Goal: Task Accomplishment & Management: Manage account settings

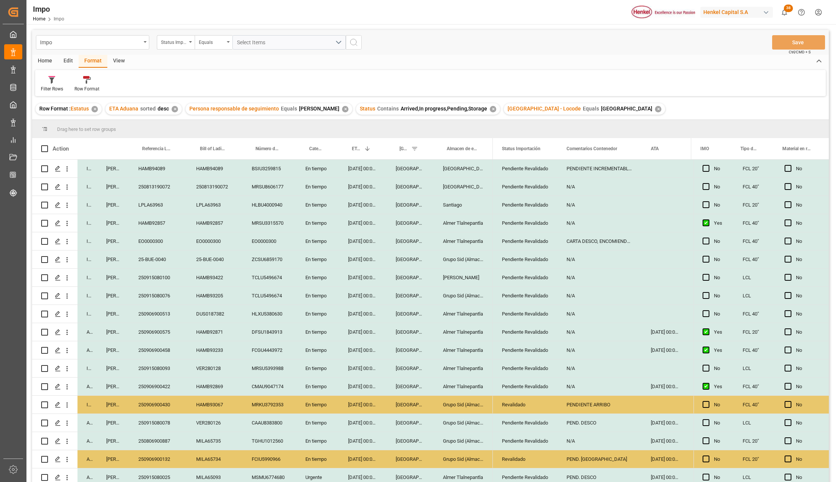
scroll to position [277, 0]
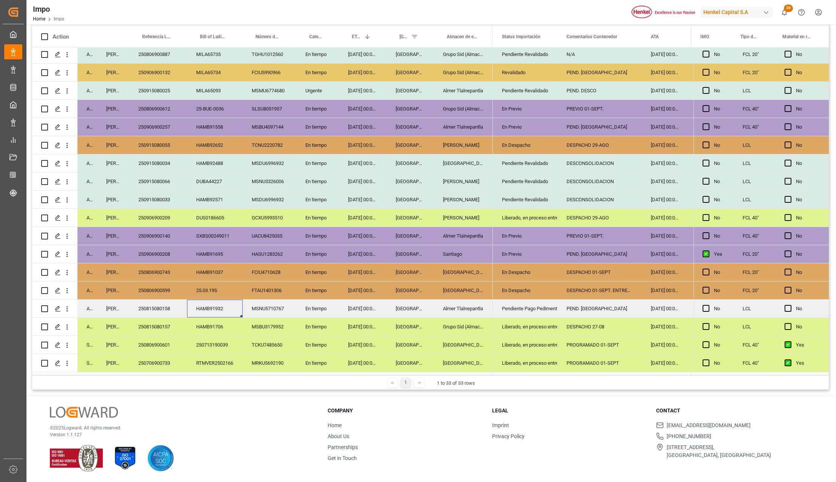
click at [179, 329] on div "250815080157" at bounding box center [158, 327] width 58 height 18
click at [450, 319] on div "Grupo Sid (Almacenaje y Distribucion AVIOR)" at bounding box center [463, 327] width 59 height 18
click at [543, 330] on polyline "open menu" at bounding box center [543, 331] width 5 height 2
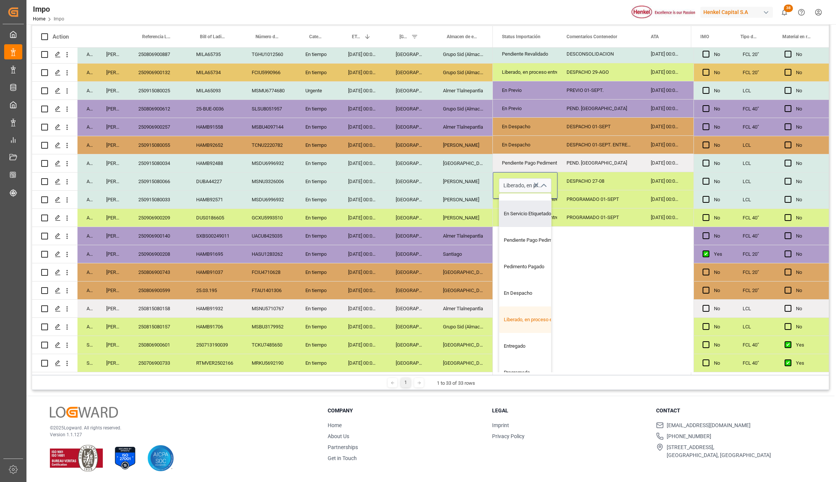
scroll to position [151, 0]
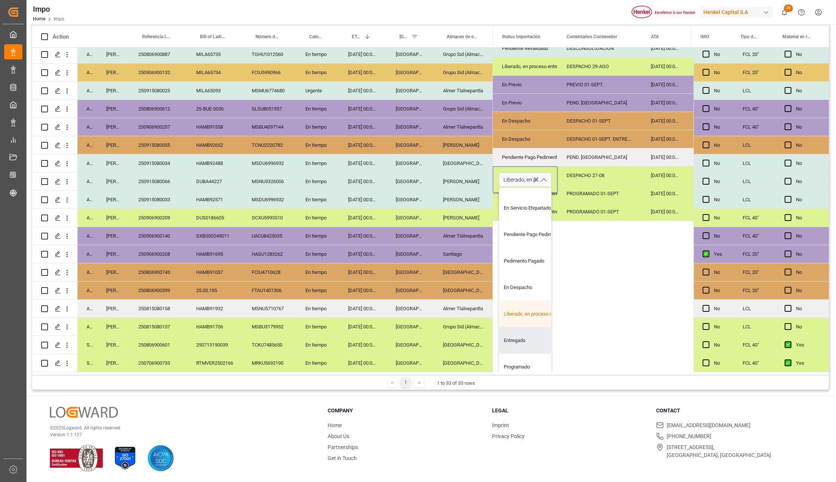
click at [521, 332] on div "Entregado" at bounding box center [534, 340] width 71 height 26
type input "Entregado"
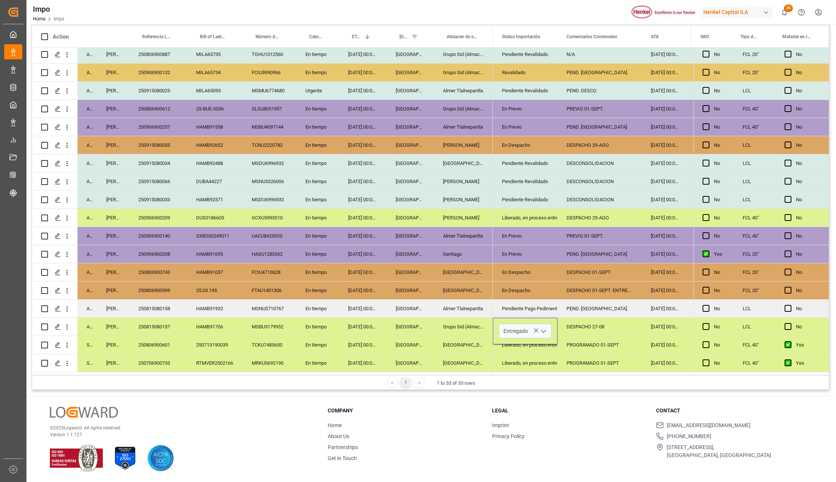
scroll to position [0, 0]
click at [569, 329] on div "DESPACHO 27-08" at bounding box center [600, 327] width 84 height 18
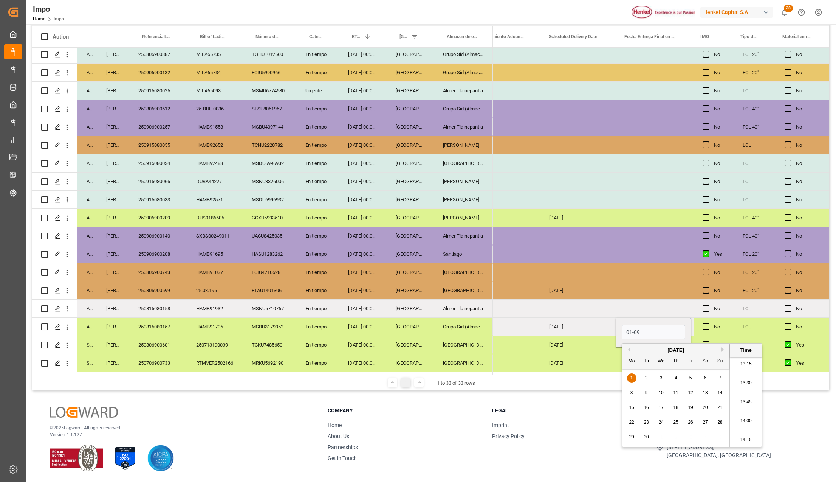
type input "01-09-2025 00:00"
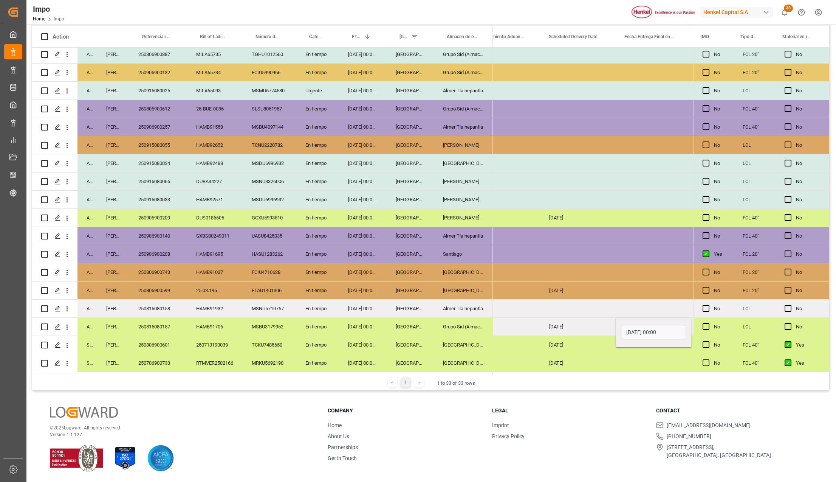
click at [566, 336] on div "[DATE]" at bounding box center [578, 345] width 76 height 18
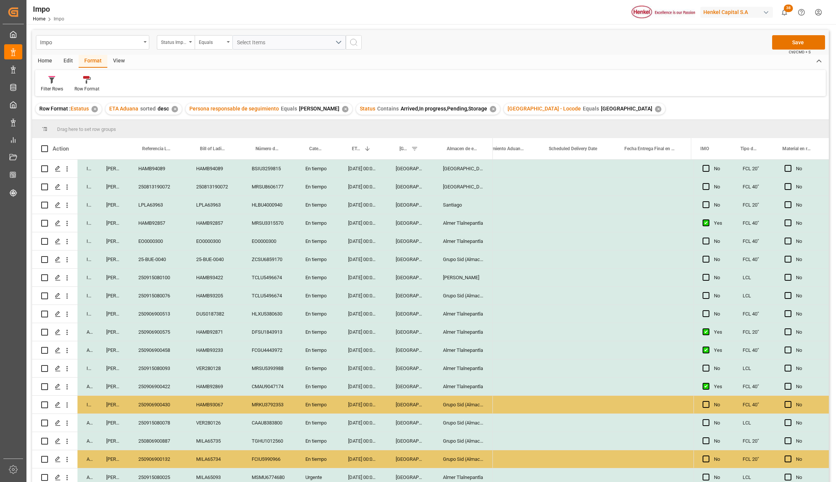
click at [795, 32] on div "Impo Status Importación Equals Select Items Save Ctrl/CMD + S" at bounding box center [430, 42] width 797 height 25
click at [795, 41] on button "Save" at bounding box center [798, 42] width 53 height 14
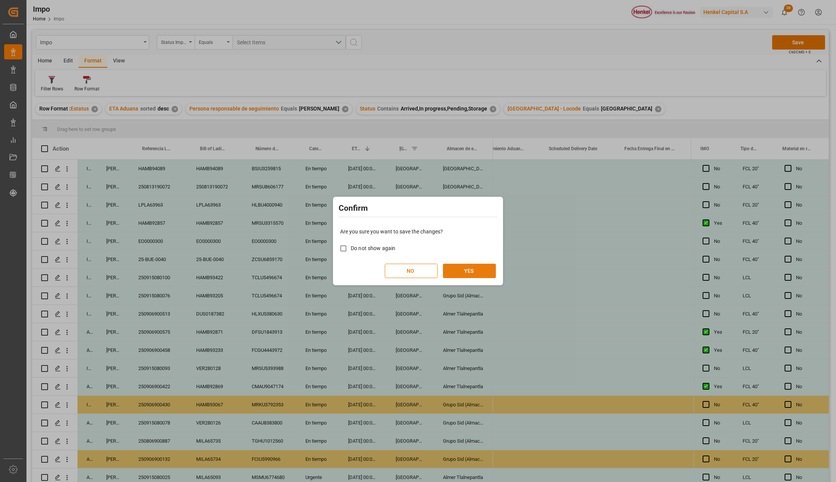
click at [486, 267] on button "YES" at bounding box center [469, 271] width 53 height 14
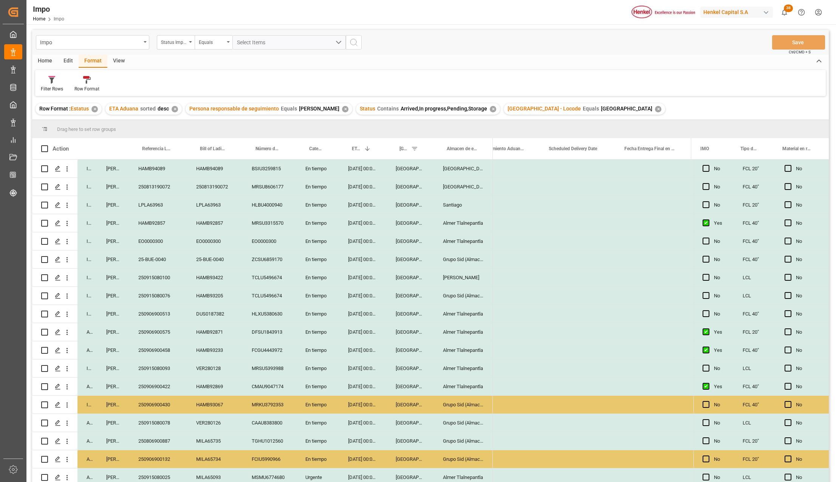
click at [400, 371] on div "[GEOGRAPHIC_DATA]" at bounding box center [410, 368] width 47 height 18
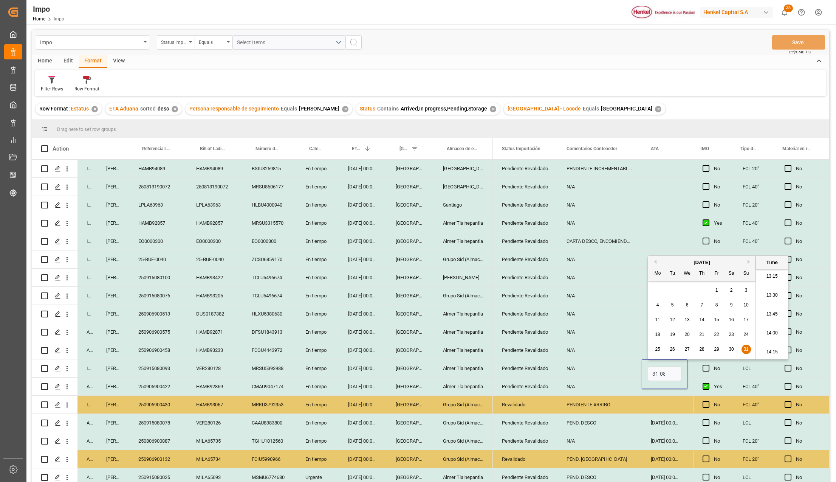
scroll to position [0, 1]
type input "31-08-2025 00:00"
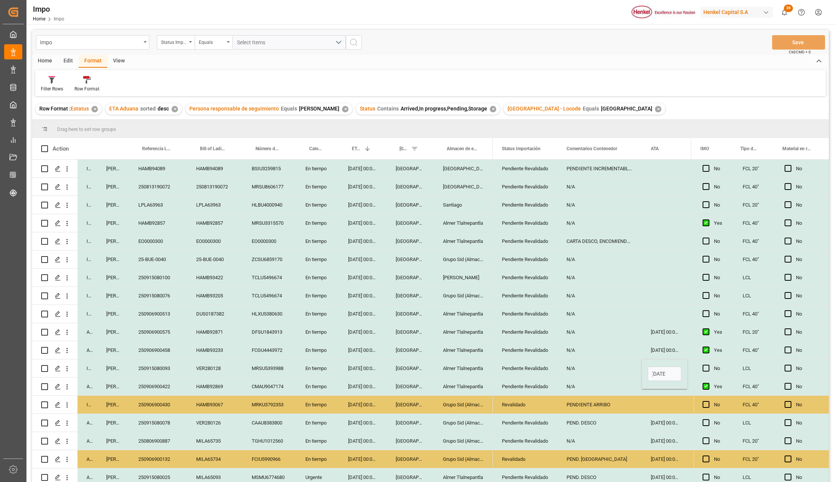
scroll to position [0, 0]
click at [614, 403] on div "PENDIENTE ARRIBO" at bounding box center [600, 404] width 84 height 18
click at [531, 367] on div "Pendiente Revalidado" at bounding box center [525, 368] width 47 height 17
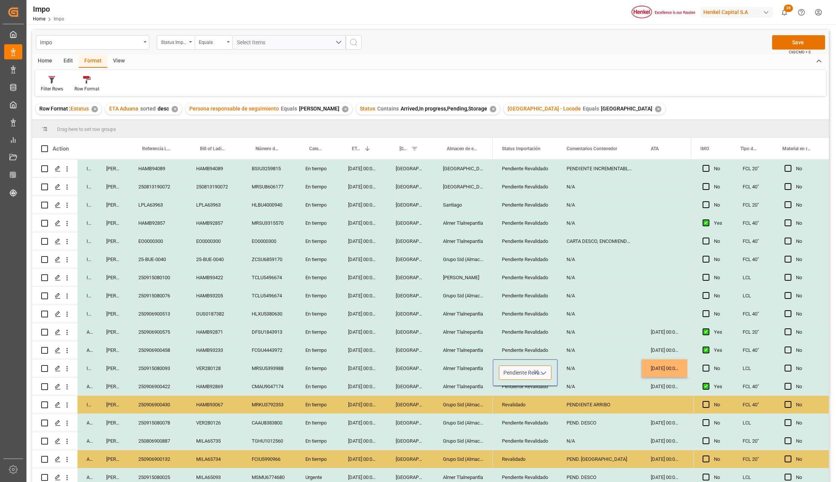
click at [531, 367] on input "Pendiente Revalidado" at bounding box center [525, 372] width 53 height 14
click at [582, 367] on div "N/A" at bounding box center [600, 368] width 84 height 18
click at [581, 367] on input "N/A" at bounding box center [600, 372] width 72 height 14
type input "PEND. DESCO"
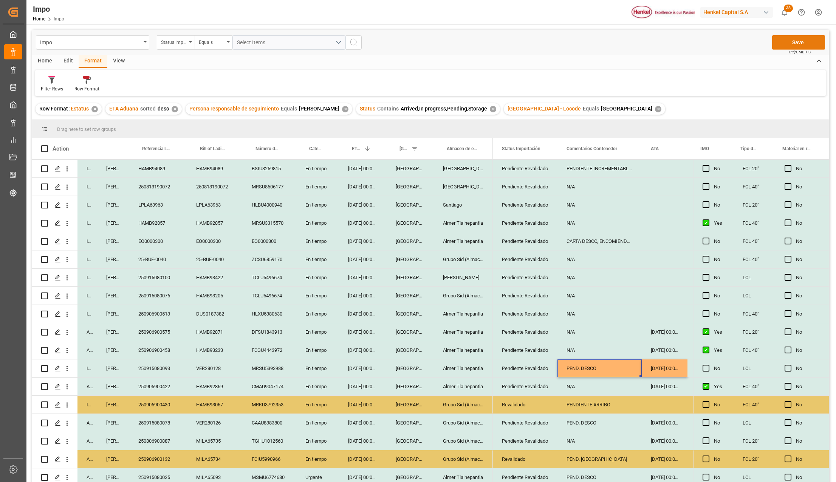
click at [787, 35] on button "Save" at bounding box center [798, 42] width 53 height 14
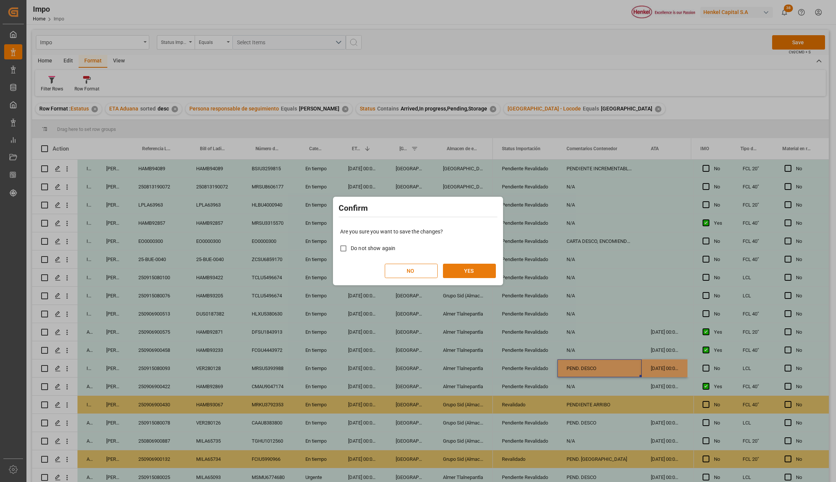
click at [462, 271] on button "YES" at bounding box center [469, 271] width 53 height 14
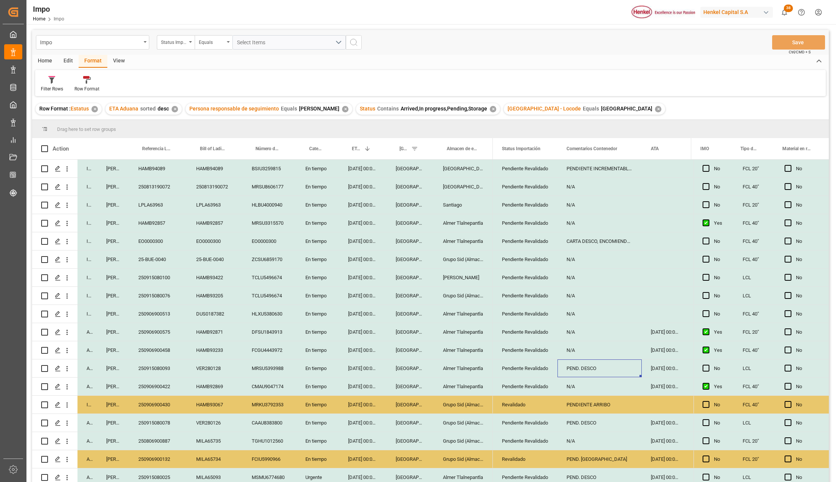
click at [164, 246] on div "EO0000300" at bounding box center [158, 241] width 58 height 18
click at [157, 226] on div "HAMB92857" at bounding box center [158, 223] width 58 height 18
click at [157, 226] on input "HAMB92857" at bounding box center [158, 227] width 46 height 14
type input "250906900558"
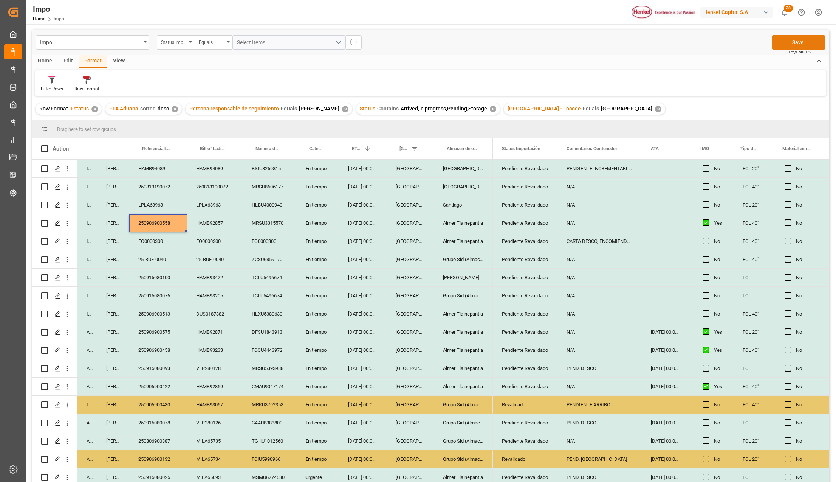
click at [808, 39] on button "Save" at bounding box center [798, 42] width 53 height 14
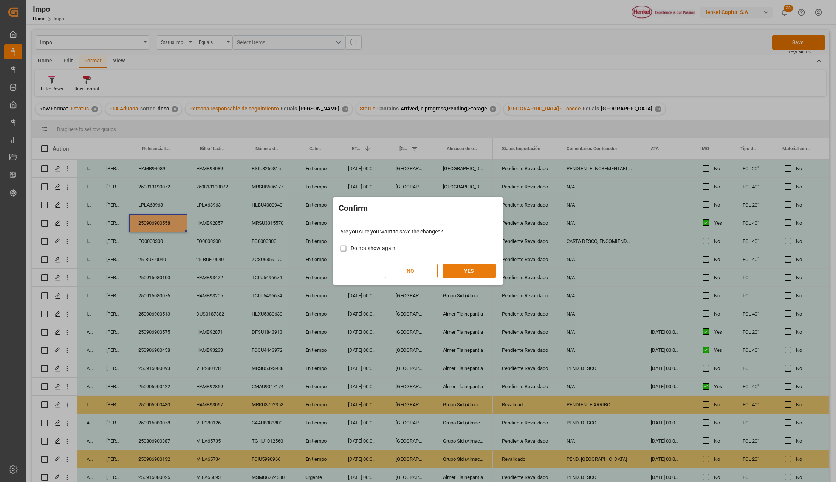
click at [475, 268] on button "YES" at bounding box center [469, 271] width 53 height 14
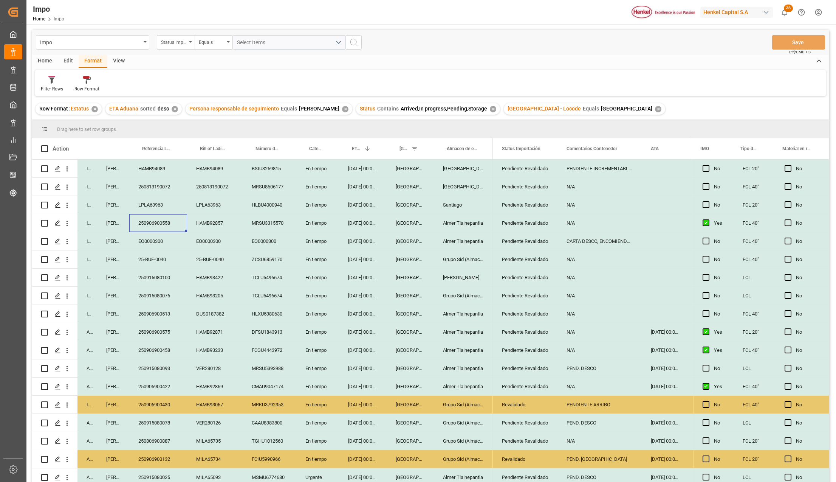
click at [157, 240] on div "EO0000300" at bounding box center [158, 241] width 58 height 18
click at [153, 246] on input "EO0000300" at bounding box center [158, 245] width 46 height 14
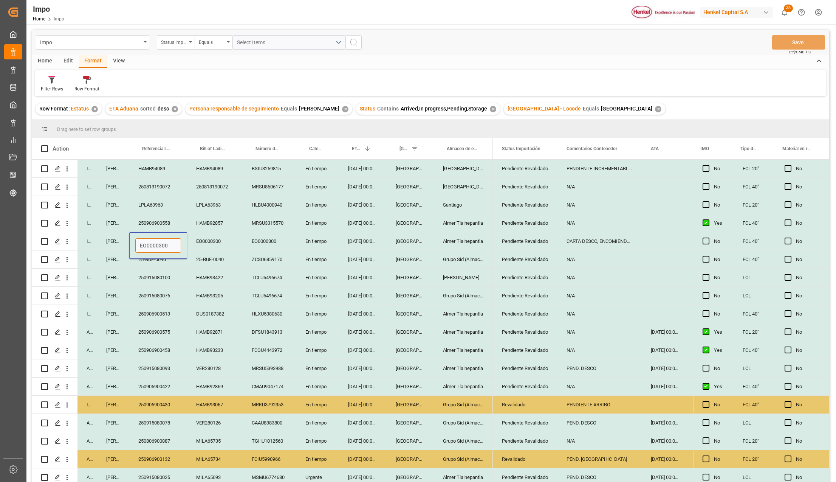
paste input "250906900555"
type input "250906900555"
click at [783, 45] on button "Save" at bounding box center [798, 42] width 53 height 14
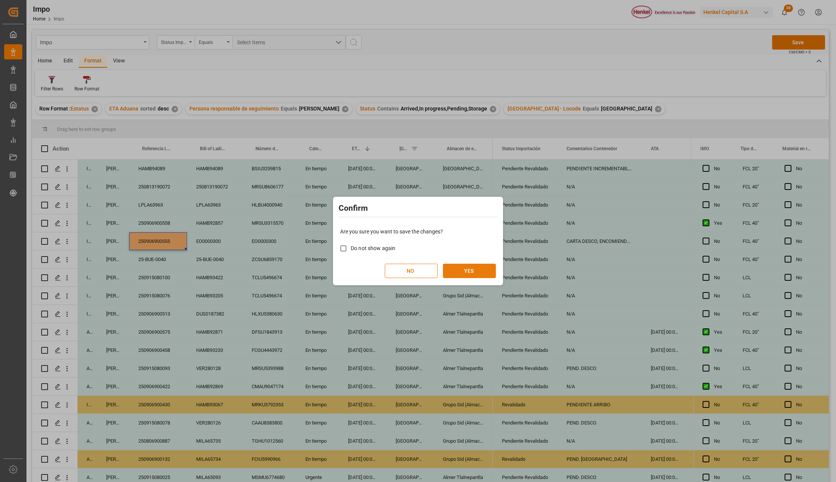
click at [464, 271] on button "YES" at bounding box center [469, 271] width 53 height 14
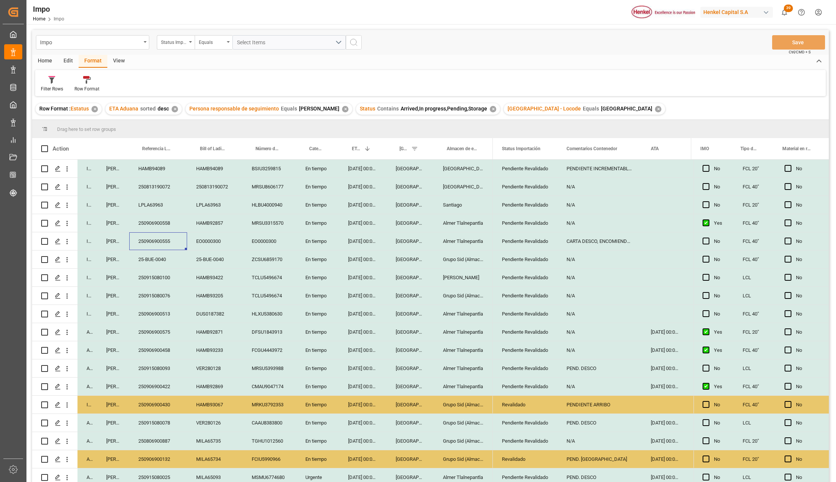
drag, startPoint x: 532, startPoint y: 371, endPoint x: 536, endPoint y: 384, distance: 13.5
click at [532, 371] on div "Pendiente Revalidado" at bounding box center [525, 368] width 47 height 17
click at [547, 388] on div "Pendiente Revalidado" at bounding box center [525, 386] width 47 height 17
click at [592, 389] on div "N/A" at bounding box center [600, 386] width 84 height 18
click at [583, 391] on div "N/A" at bounding box center [600, 386] width 84 height 18
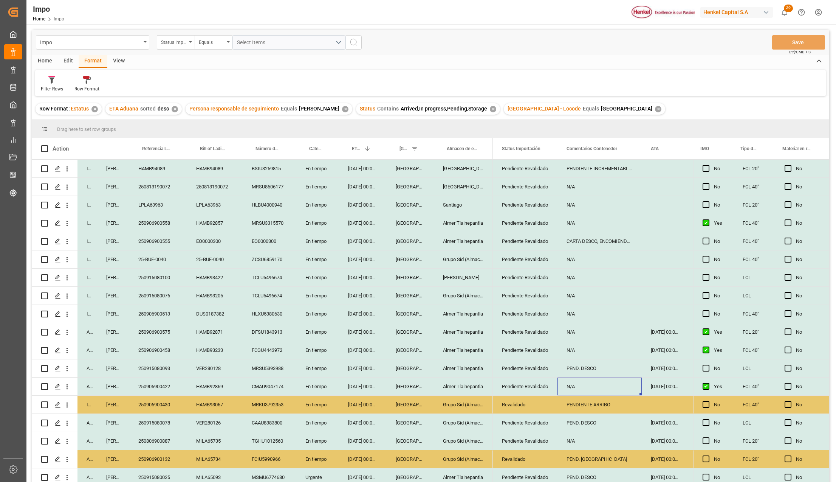
scroll to position [192, 0]
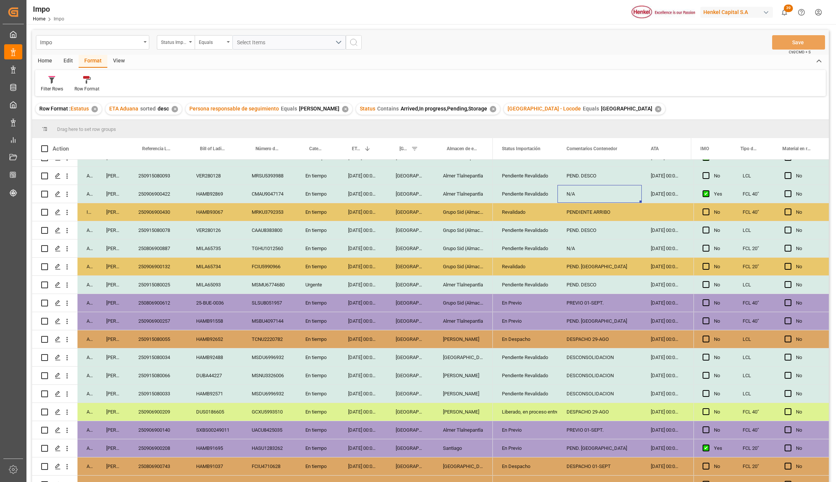
click at [581, 318] on div "PEND. MEDIPORT" at bounding box center [600, 321] width 84 height 18
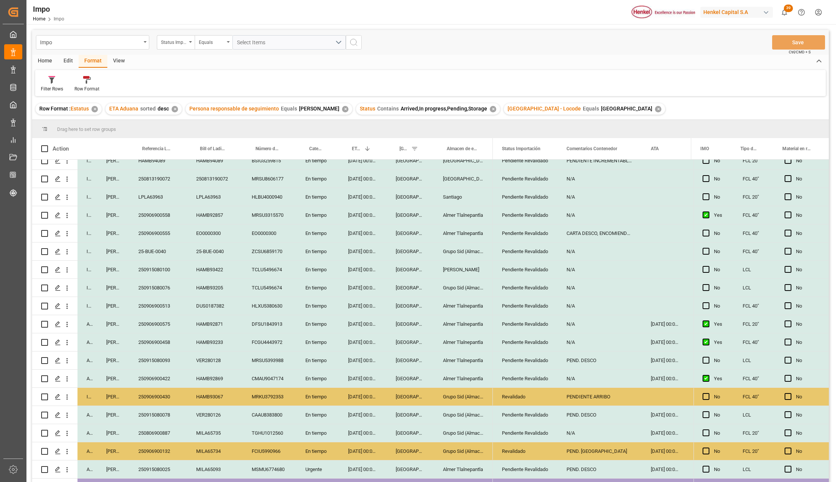
scroll to position [0, 0]
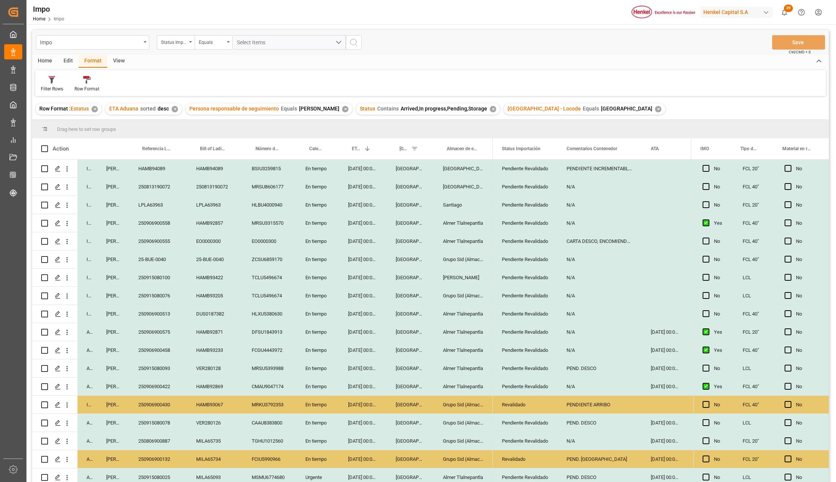
click at [321, 247] on div "En tiempo" at bounding box center [317, 241] width 43 height 18
click at [327, 247] on button "En tiempo" at bounding box center [317, 245] width 31 height 14
click at [321, 291] on div "Urgente" at bounding box center [318, 288] width 22 height 8
click at [411, 307] on div "[GEOGRAPHIC_DATA]" at bounding box center [410, 314] width 47 height 18
click at [782, 42] on button "Save" at bounding box center [798, 42] width 53 height 14
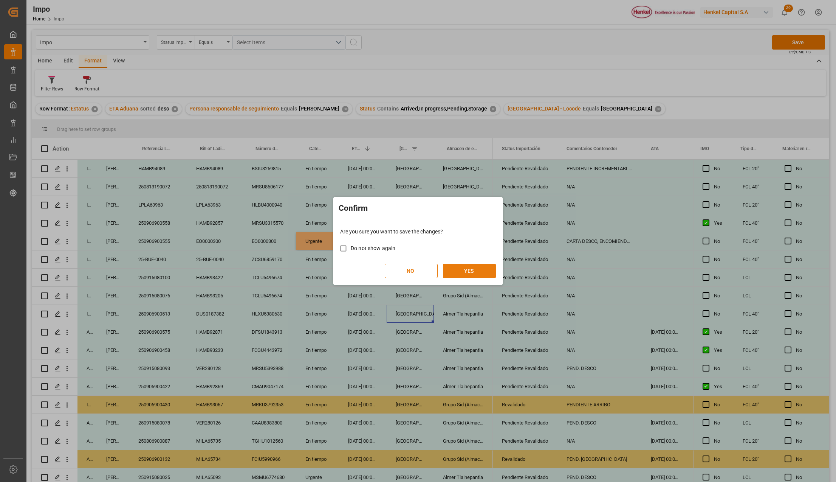
click at [448, 268] on button "YES" at bounding box center [469, 271] width 53 height 14
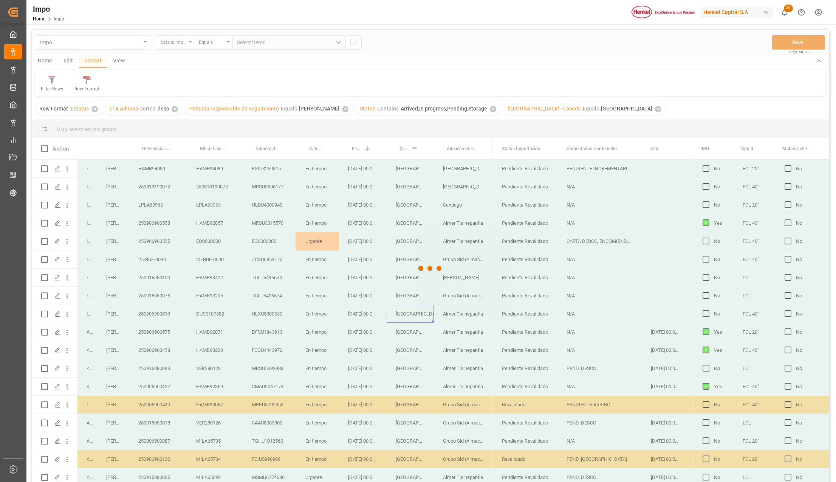
click at [146, 242] on div at bounding box center [430, 268] width 797 height 477
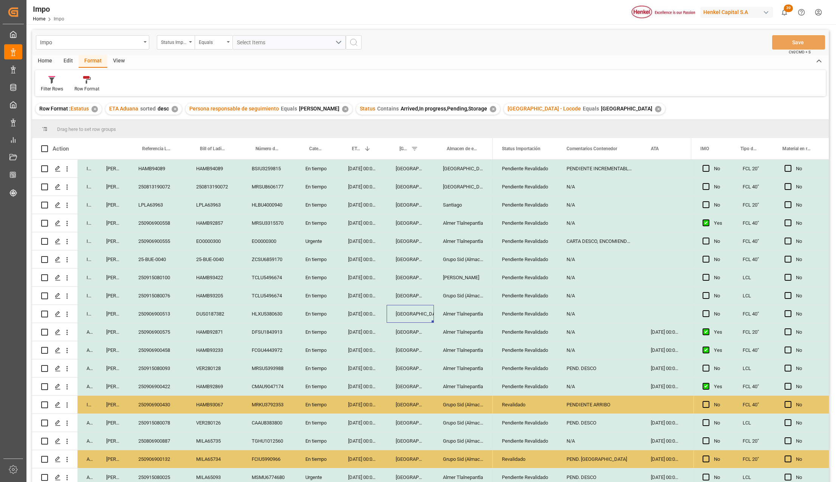
scroll to position [174, 0]
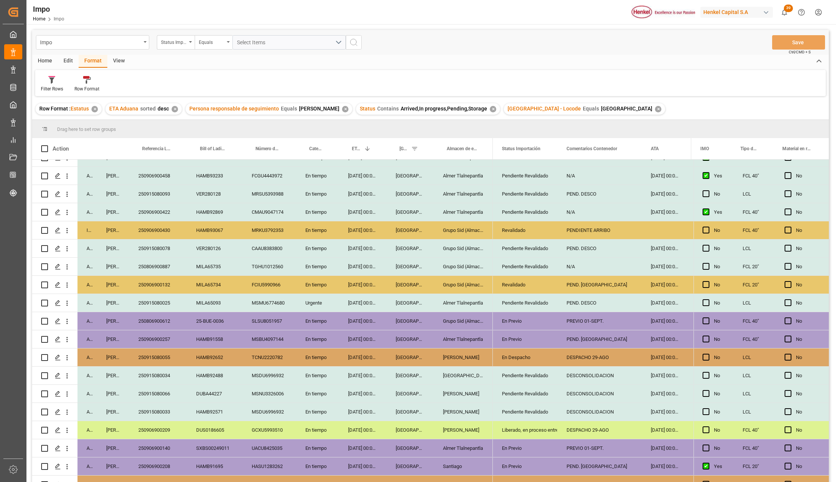
click at [509, 316] on div "En Previo" at bounding box center [525, 320] width 47 height 17
click at [540, 323] on icon "open menu" at bounding box center [543, 325] width 9 height 9
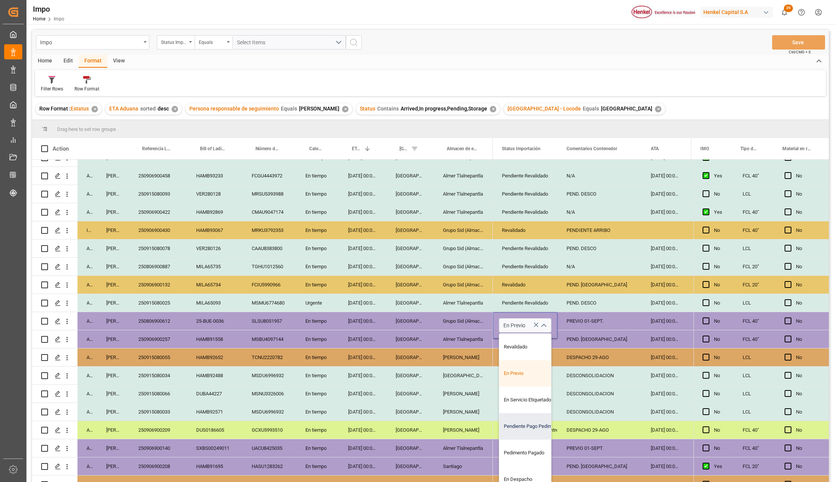
scroll to position [50, 0]
click at [527, 450] on div "En Despacho" at bounding box center [534, 455] width 71 height 26
type input "En Despacho"
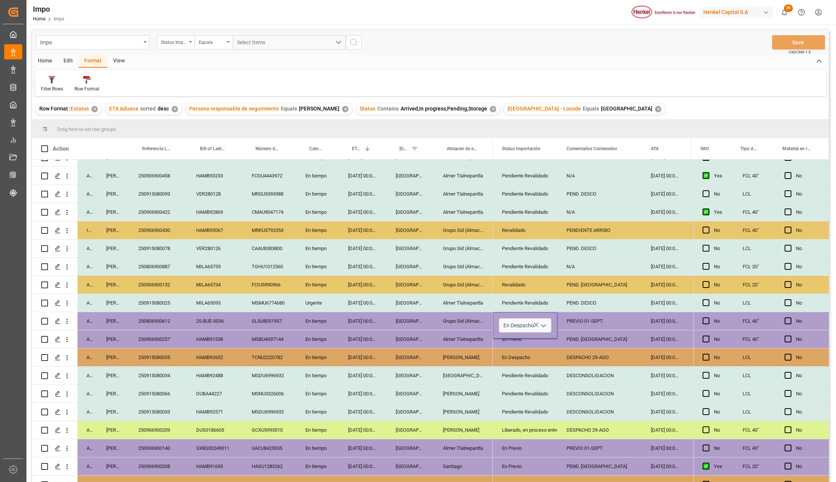
click at [535, 442] on div "En Previo" at bounding box center [525, 447] width 47 height 17
click at [578, 319] on div "PREVIO 01-SEPT." at bounding box center [600, 321] width 84 height 18
type input "DESPACHO 02-"
click at [169, 315] on div "250806900612" at bounding box center [158, 321] width 58 height 18
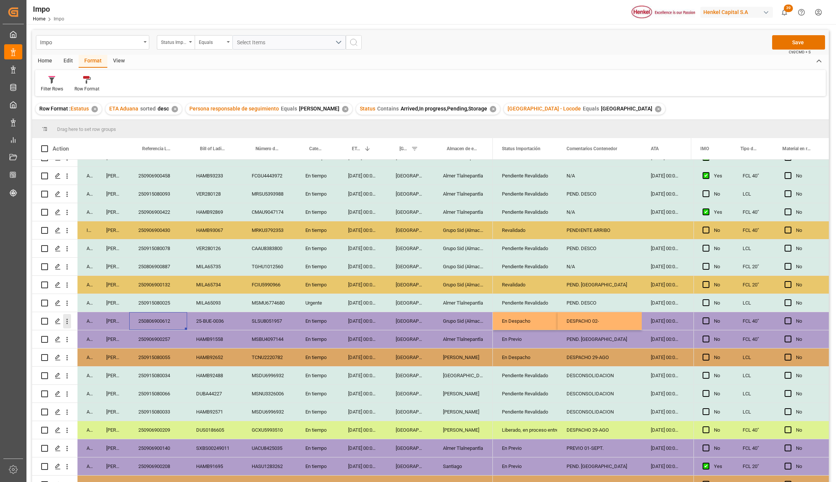
click at [68, 321] on icon "open menu" at bounding box center [67, 321] width 8 height 8
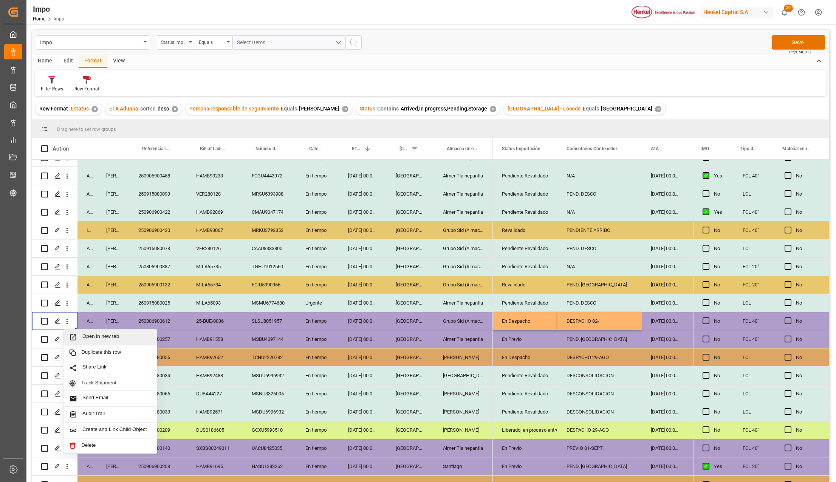
click at [80, 335] on span "Press SPACE to select this row." at bounding box center [75, 337] width 13 height 8
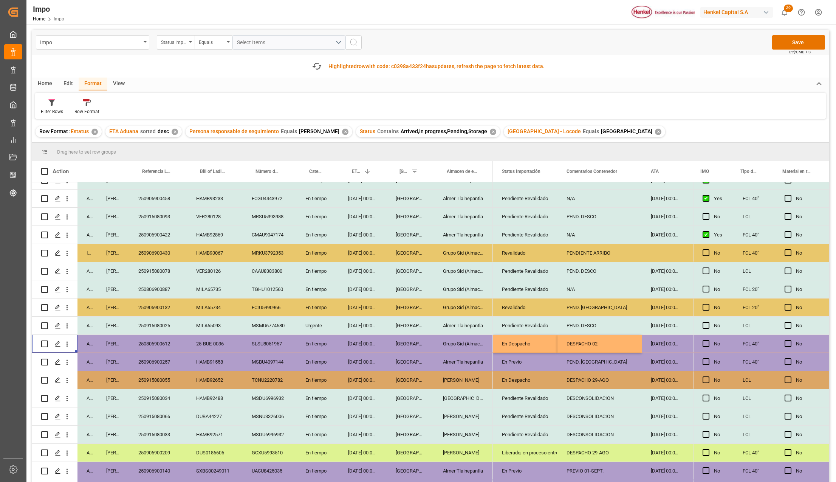
click at [443, 344] on div "Grupo Sid (Almacenaje y Distribucion AVIOR)" at bounding box center [463, 344] width 59 height 18
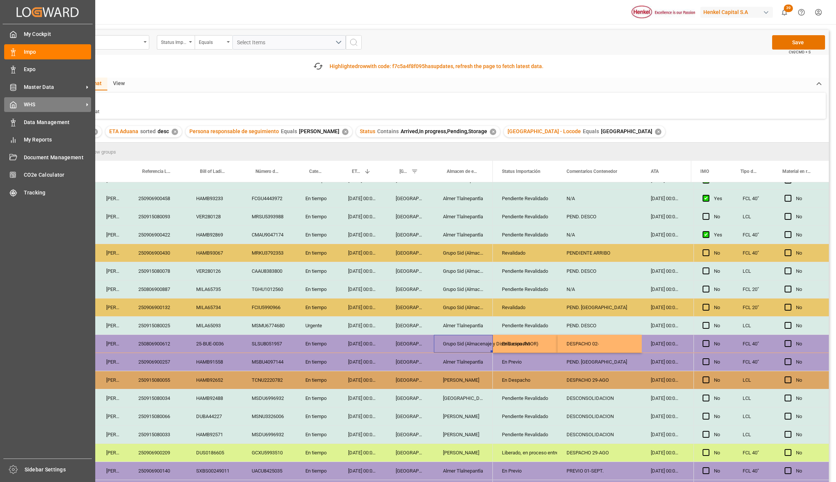
scroll to position [259, 0]
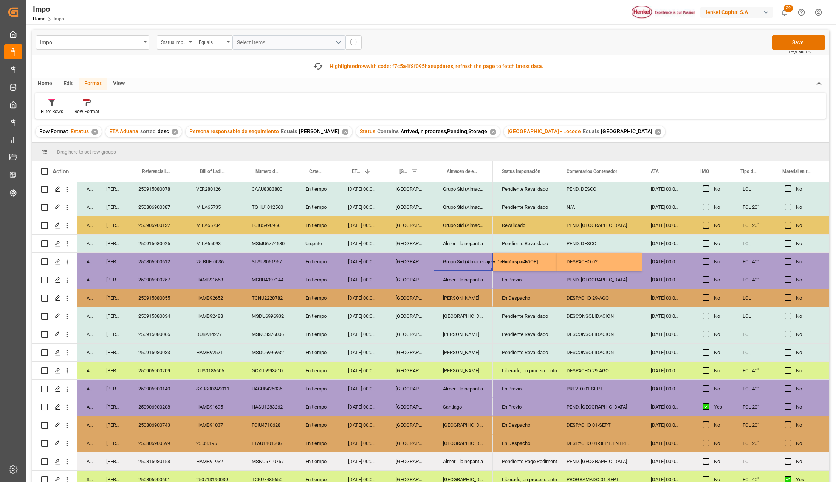
drag, startPoint x: 264, startPoint y: 322, endPoint x: 265, endPoint y: 338, distance: 15.6
click at [264, 325] on div "MSNU3326006" at bounding box center [270, 334] width 54 height 18
click at [164, 447] on div "250806900599" at bounding box center [158, 443] width 58 height 18
click at [155, 438] on div "250806900599" at bounding box center [158, 443] width 58 height 18
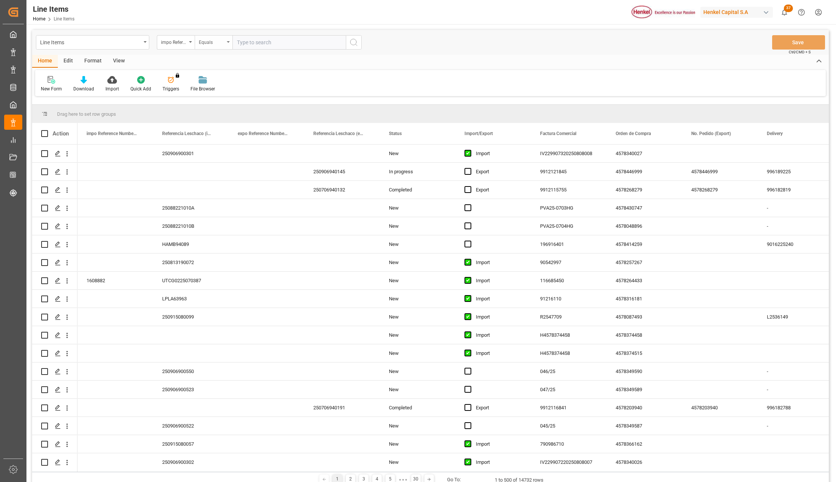
click at [195, 43] on div "Equals" at bounding box center [214, 42] width 38 height 14
click at [192, 43] on div "impo Reference Number WF" at bounding box center [176, 42] width 38 height 14
click at [199, 96] on div "Referencia Leschaco (impo)" at bounding box center [213, 93] width 113 height 16
click at [256, 43] on input "text" at bounding box center [289, 42] width 113 height 14
paste input "De Asunto Recibido Tamaño Categorías En la carpeta Nicole Mendivil (ext) RE: EN…"
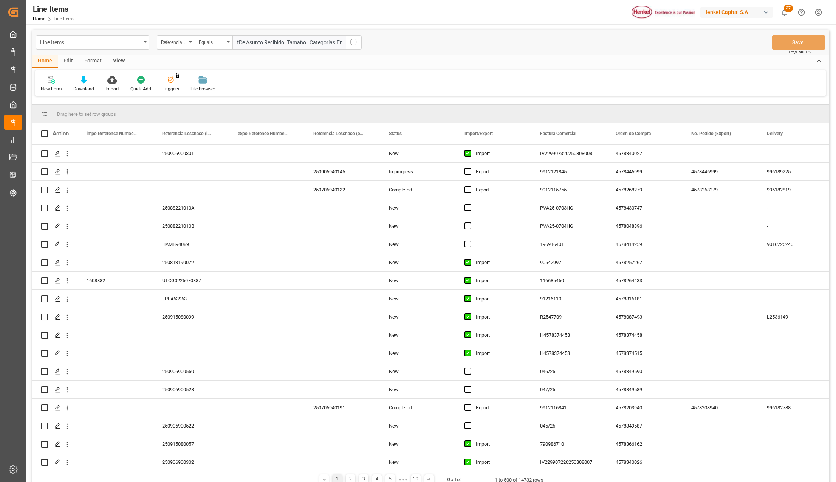
click at [253, 40] on input "fDe Asunto Recibido Tamaño Categorías En la carpeta Nicole Mendivil (ext) RE: EN" at bounding box center [289, 42] width 113 height 14
paste input "250806900849"
type input "250806900849"
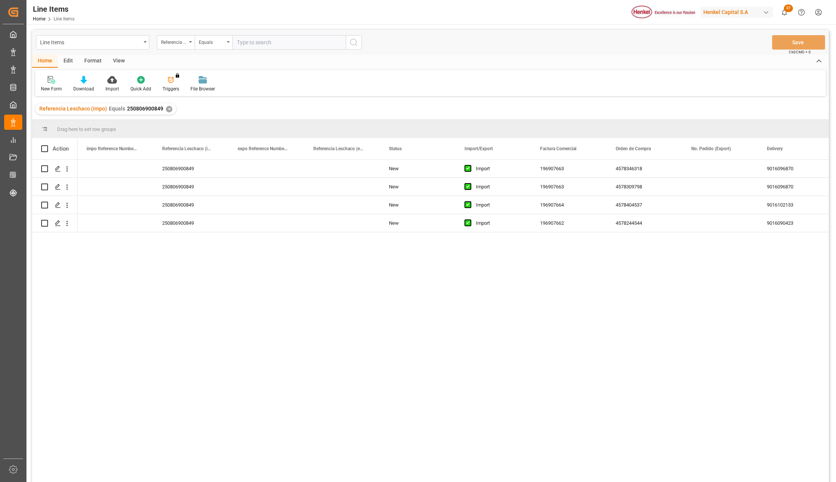
click at [119, 62] on div "View" at bounding box center [118, 61] width 23 height 13
click at [86, 79] on icon at bounding box center [86, 80] width 8 height 8
click at [87, 103] on div "Daily Deliveries" at bounding box center [106, 107] width 66 height 8
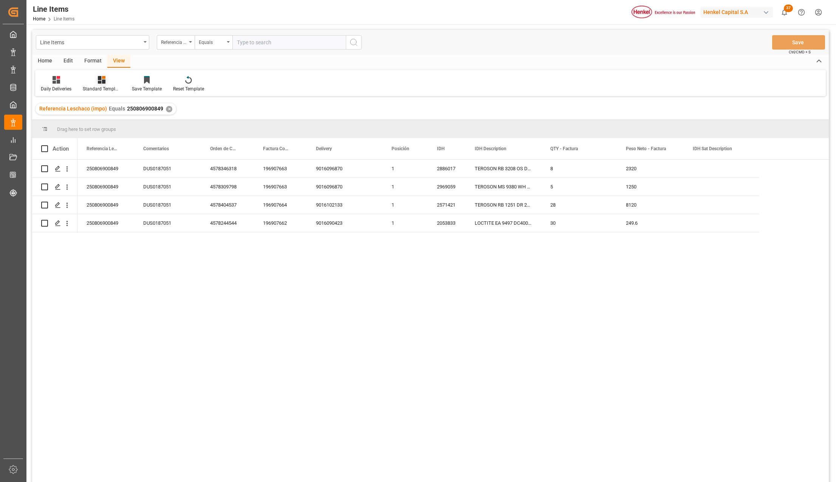
click at [101, 88] on div "Standard Templates" at bounding box center [102, 88] width 38 height 7
click at [103, 41] on div "Line Items" at bounding box center [90, 41] width 101 height 9
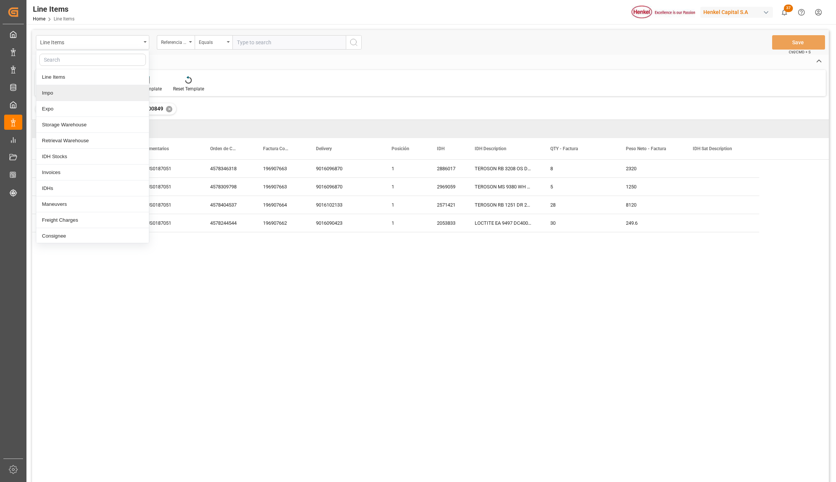
click at [55, 95] on div "Impo" at bounding box center [92, 93] width 113 height 16
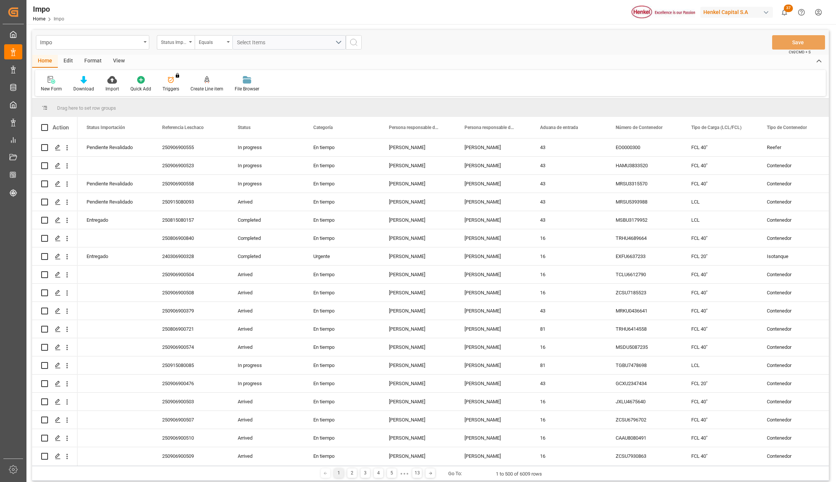
click at [117, 62] on div "View" at bounding box center [118, 61] width 23 height 13
click at [79, 81] on div at bounding box center [86, 80] width 38 height 8
click at [88, 101] on div "Seguimiento Operativo" at bounding box center [106, 107] width 74 height 16
click at [88, 103] on div "Drag here to set row groups" at bounding box center [430, 108] width 797 height 18
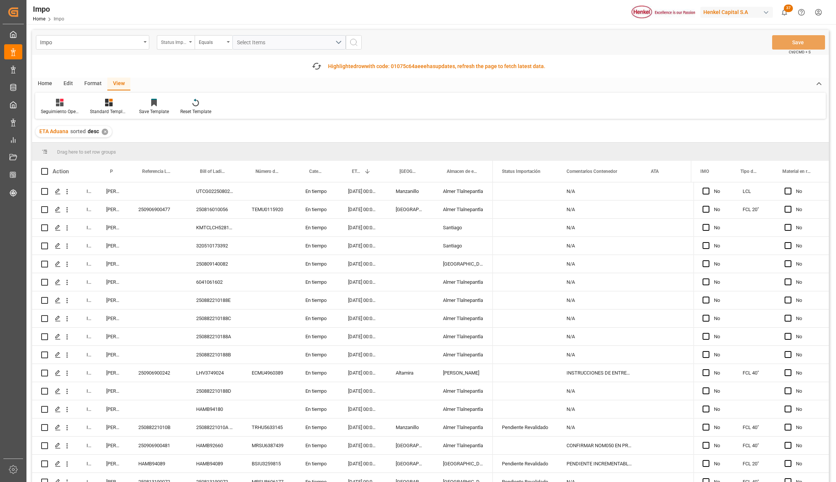
click at [190, 43] on div "Status Importación" at bounding box center [176, 42] width 38 height 14
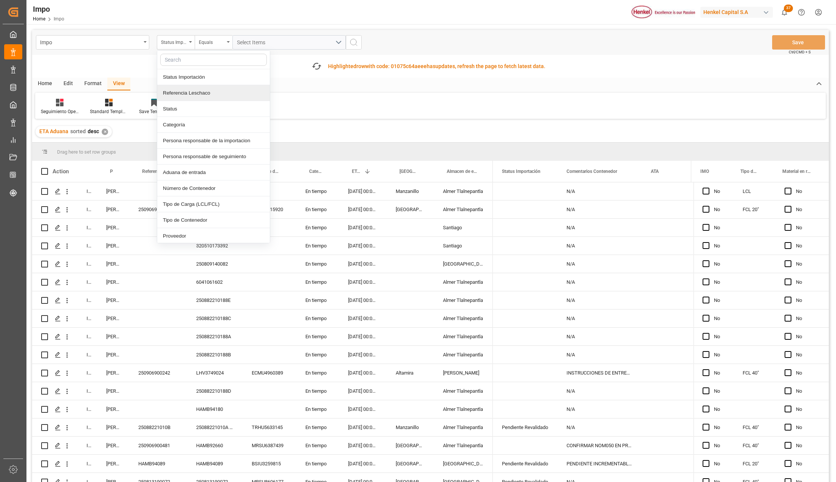
click at [182, 92] on div "Referencia Leschaco" at bounding box center [213, 93] width 113 height 16
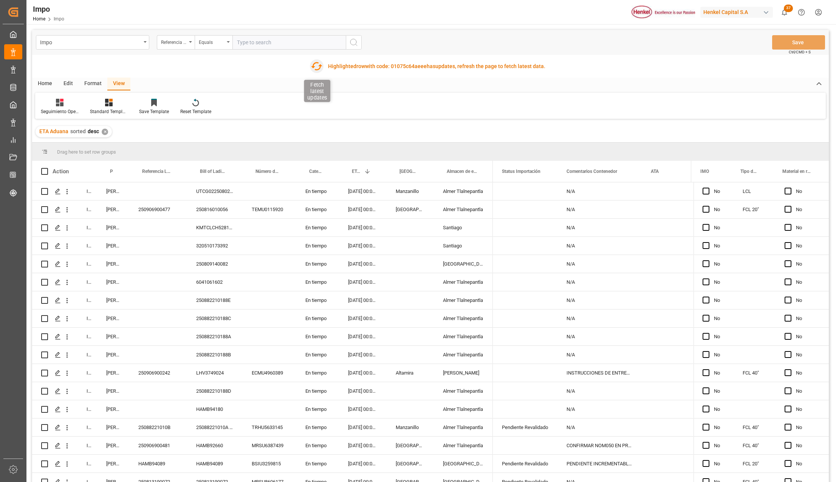
click at [312, 67] on icon "button" at bounding box center [316, 66] width 11 height 8
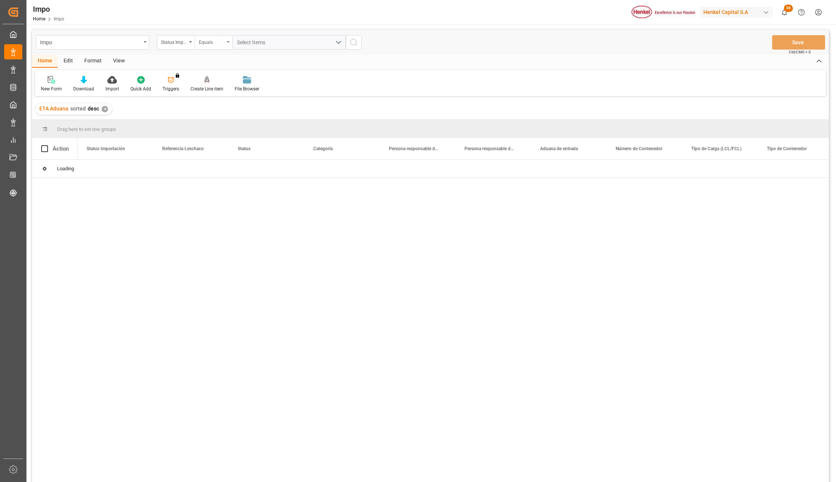
click at [225, 42] on div "Equals" at bounding box center [214, 42] width 38 height 14
click at [189, 40] on div "Status Importación" at bounding box center [176, 42] width 38 height 14
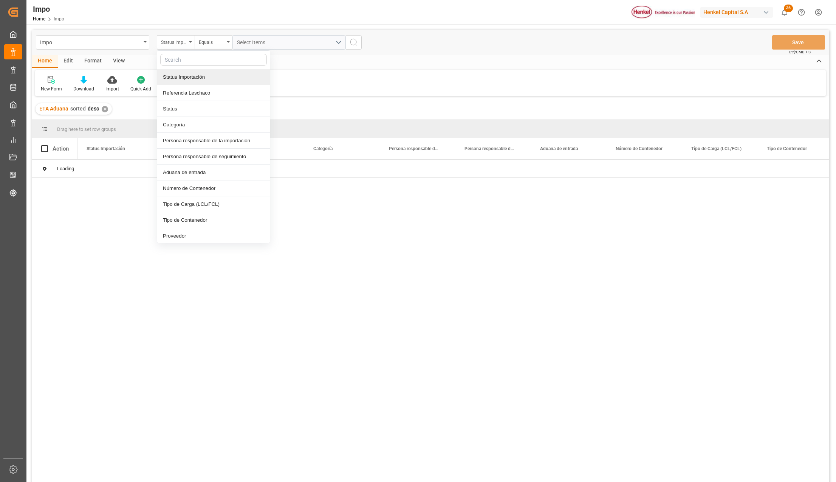
click at [181, 95] on div "Referencia Leschaco" at bounding box center [213, 93] width 113 height 16
click at [230, 97] on div "Impo Status Importación Status Importación Referencia Leschaco Status Categoría…" at bounding box center [430, 266] width 797 height 472
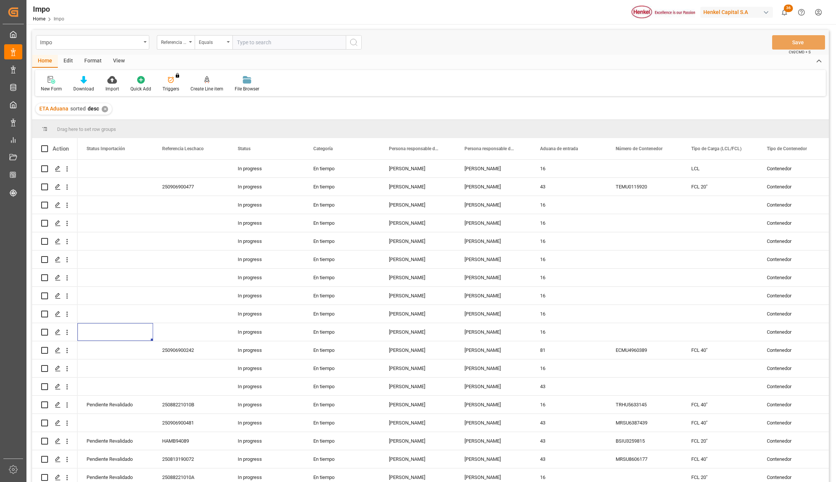
click at [251, 45] on input "text" at bounding box center [289, 42] width 113 height 14
paste input "250806900849"
type input "250806900849"
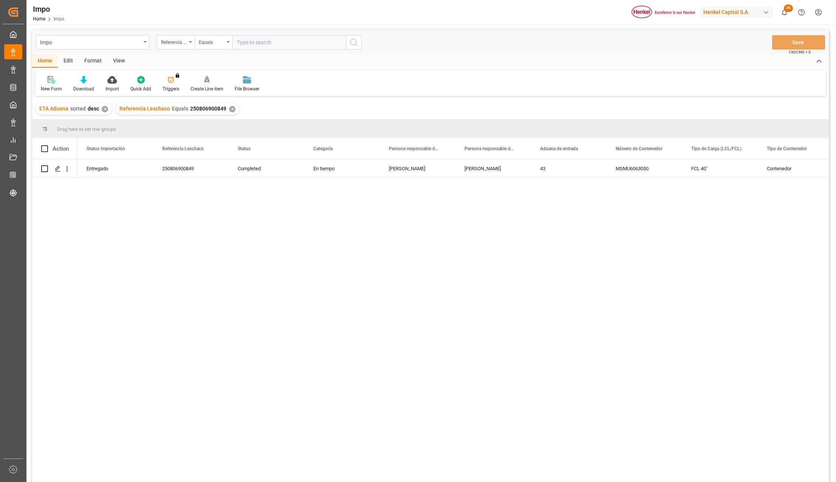
click at [122, 57] on div "View" at bounding box center [118, 61] width 23 height 13
click at [91, 84] on div "Standard Templates" at bounding box center [85, 84] width 49 height 17
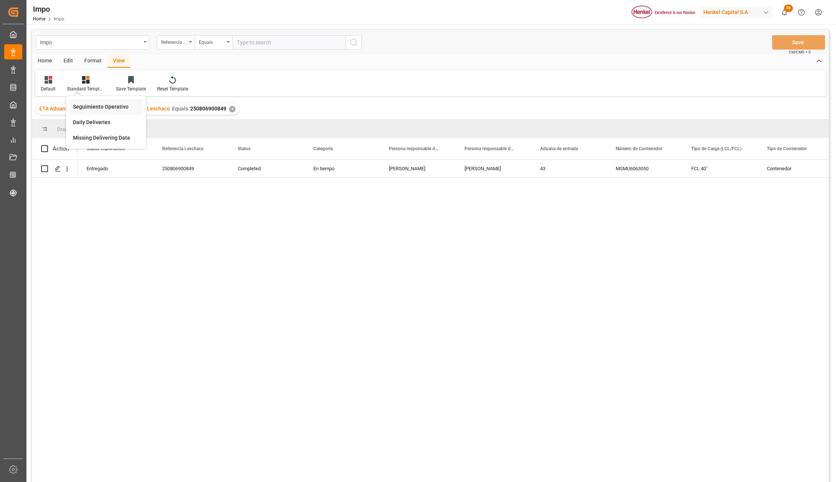
click at [94, 104] on div "Seguimiento Operativo" at bounding box center [106, 107] width 66 height 8
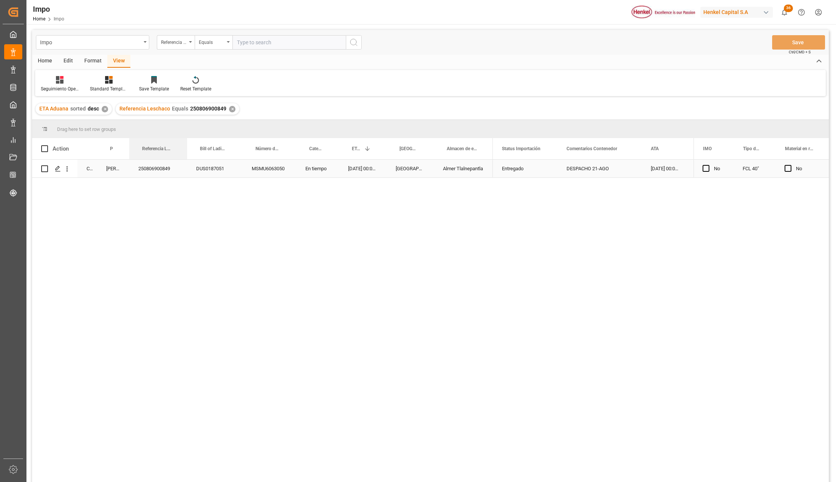
drag, startPoint x: 156, startPoint y: 149, endPoint x: 147, endPoint y: 166, distance: 19.1
click at [147, 166] on div "Action Status Persona responsable de seguimiento Referencia Leschaco" at bounding box center [430, 312] width 797 height 349
click at [69, 59] on div "Edit" at bounding box center [68, 61] width 21 height 13
click at [43, 58] on div "Home" at bounding box center [45, 61] width 26 height 13
click at [85, 79] on icon at bounding box center [84, 80] width 6 height 8
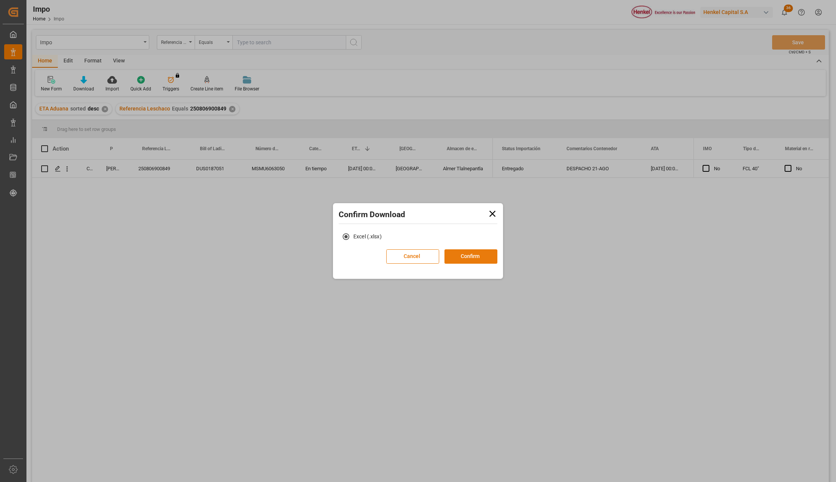
click at [485, 259] on button "Confirm" at bounding box center [471, 256] width 53 height 14
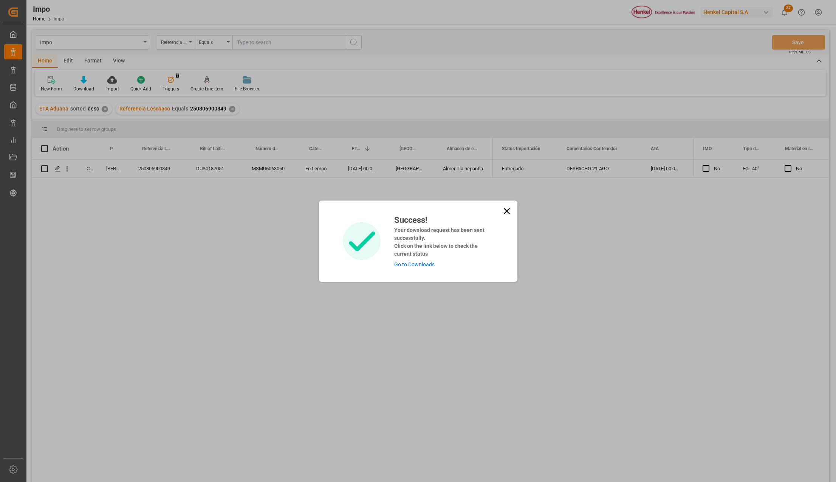
click at [507, 208] on icon at bounding box center [507, 211] width 11 height 11
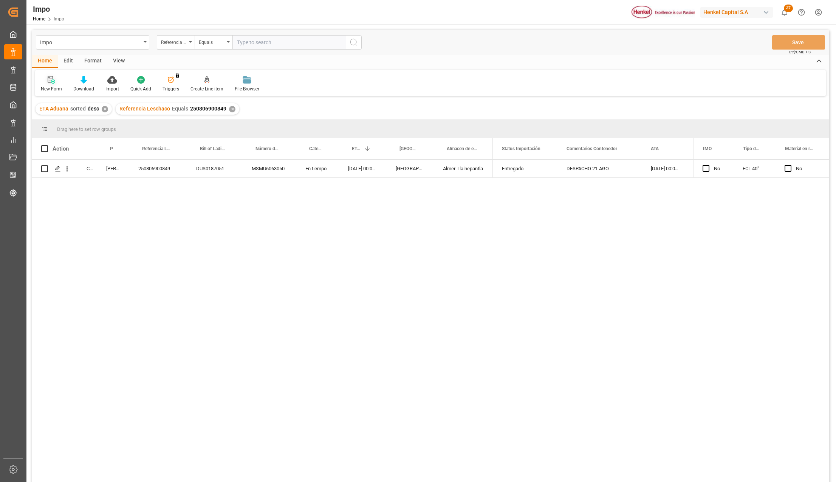
click at [52, 80] on icon at bounding box center [52, 80] width 8 height 8
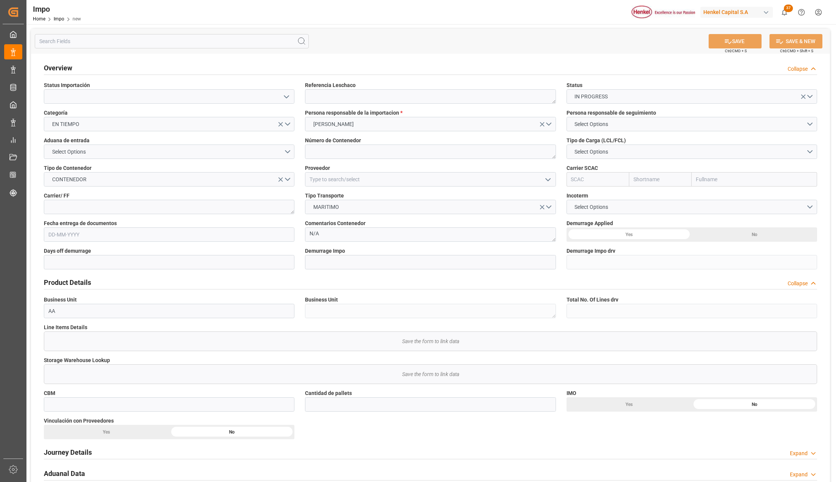
scroll to position [336, 0]
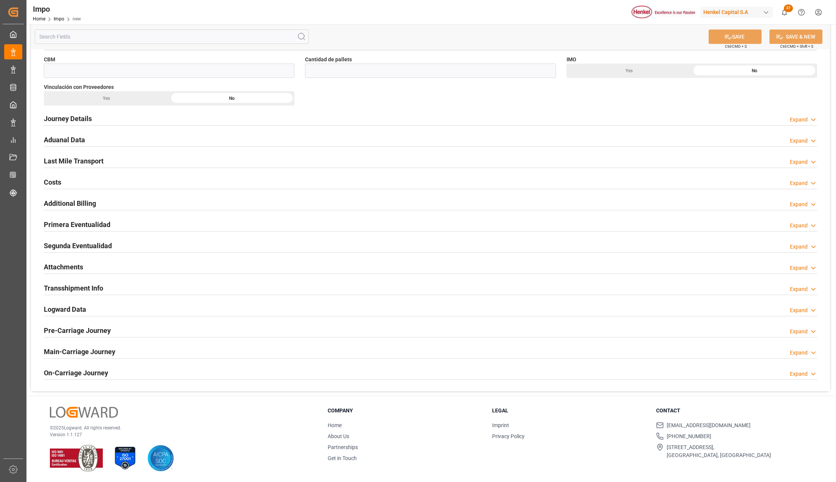
click at [78, 156] on h2 "Last Mile Transport" at bounding box center [74, 161] width 60 height 10
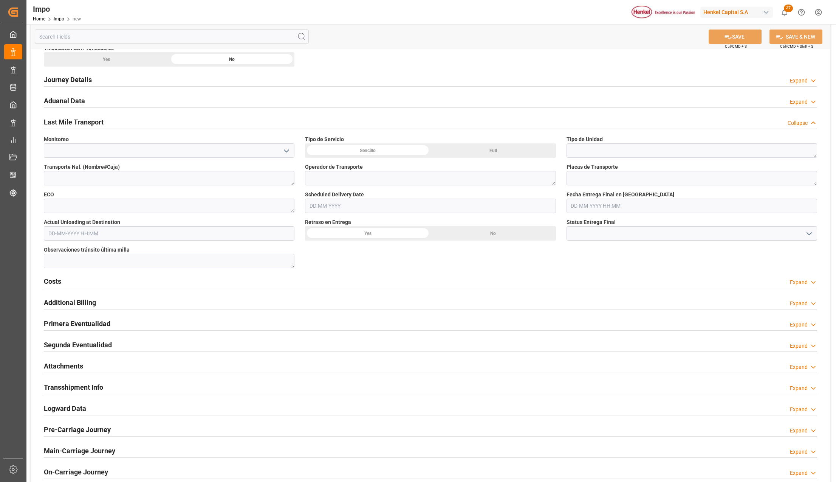
scroll to position [322, 0]
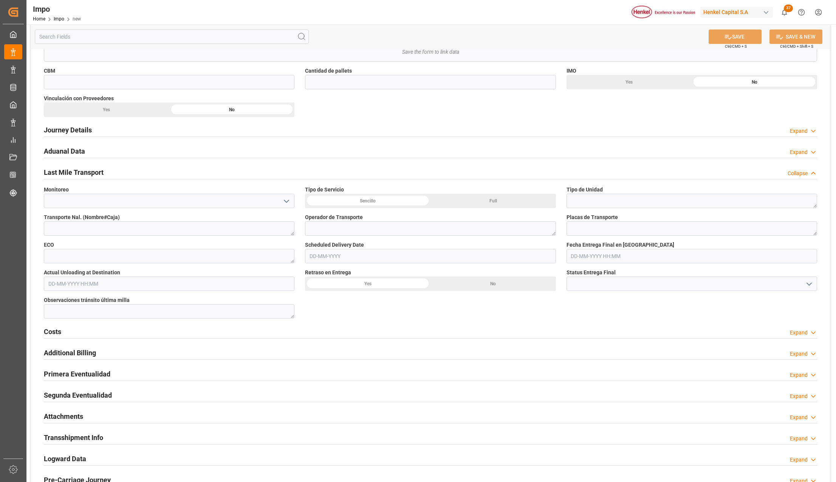
click at [69, 144] on div "Aduanal Data" at bounding box center [64, 150] width 41 height 14
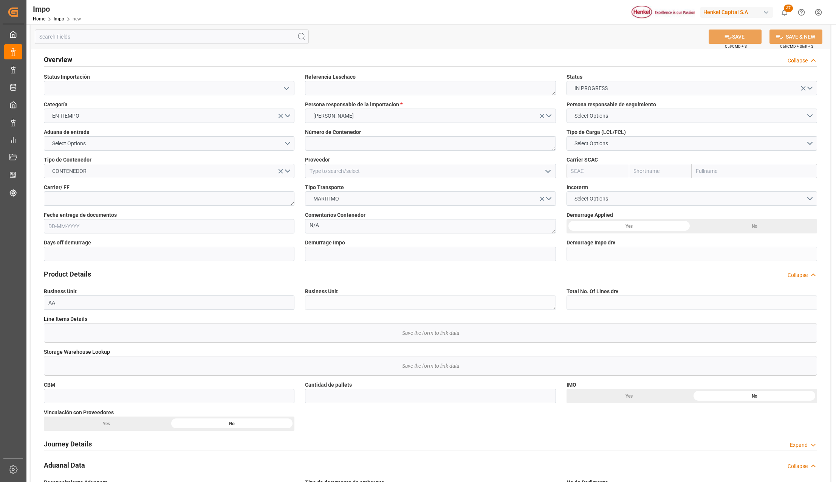
scroll to position [0, 0]
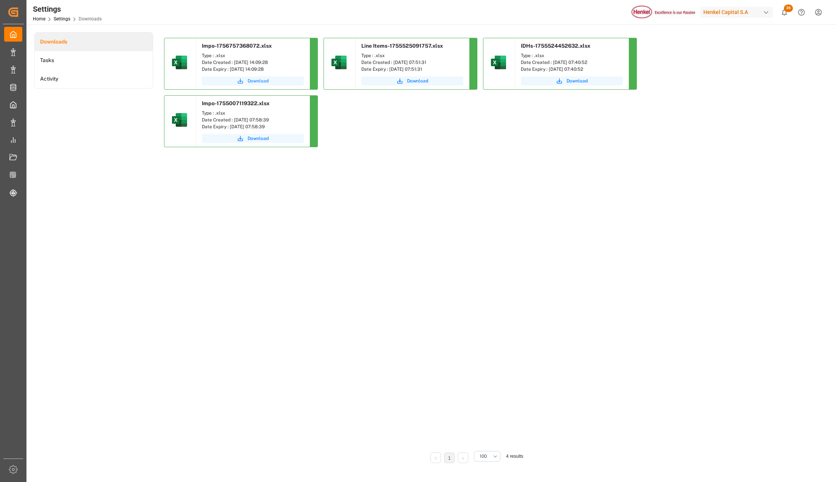
click at [251, 79] on span "Download" at bounding box center [258, 81] width 21 height 7
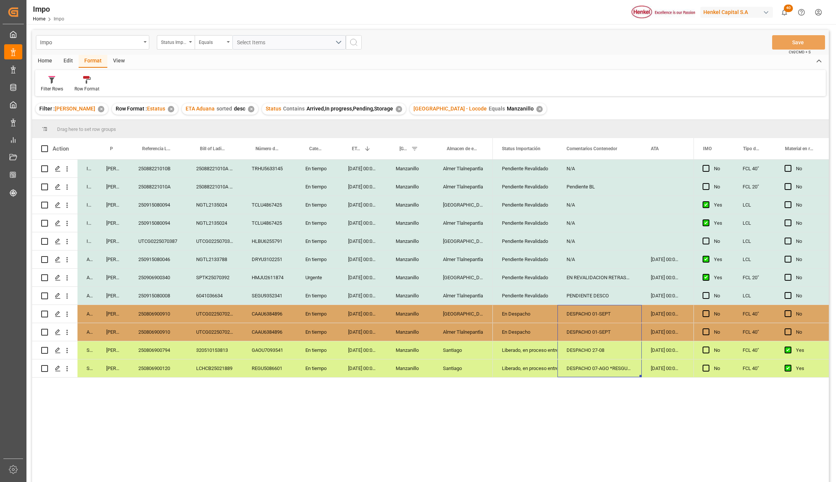
click at [268, 184] on div "Press SPACE to select this row." at bounding box center [270, 187] width 54 height 18
click at [268, 184] on input "Press SPACE to select this row." at bounding box center [270, 191] width 42 height 14
click at [265, 194] on input "Press SPACE to select this row." at bounding box center [270, 191] width 42 height 14
type input "M"
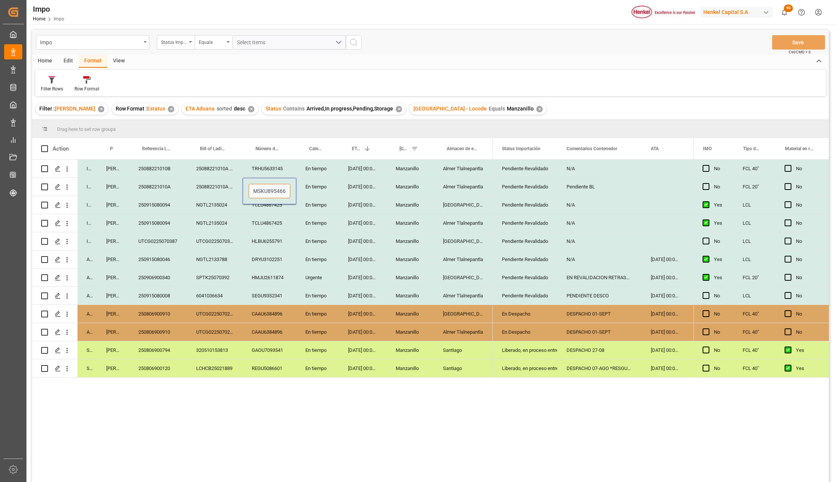
type input "MSKU8954660"
click at [322, 282] on div "Urgente" at bounding box center [317, 277] width 43 height 18
click at [451, 191] on div "Almer Tlalnepantla" at bounding box center [463, 187] width 59 height 18
click at [568, 164] on div "N/A" at bounding box center [600, 169] width 84 height 18
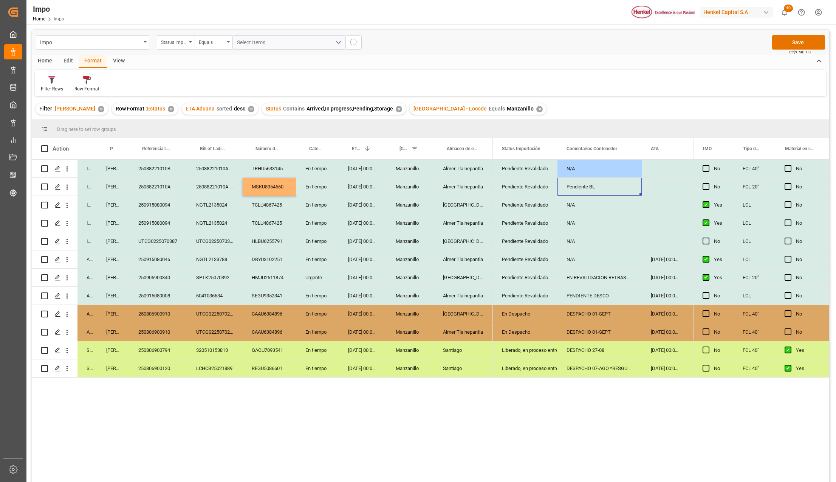
click at [572, 186] on div "Pendiente BL" at bounding box center [600, 187] width 84 height 18
click at [581, 213] on div "N/A" at bounding box center [600, 205] width 84 height 18
click at [576, 186] on div "N/A" at bounding box center [600, 187] width 84 height 18
type input "PENDIENTE NA E INCRE"
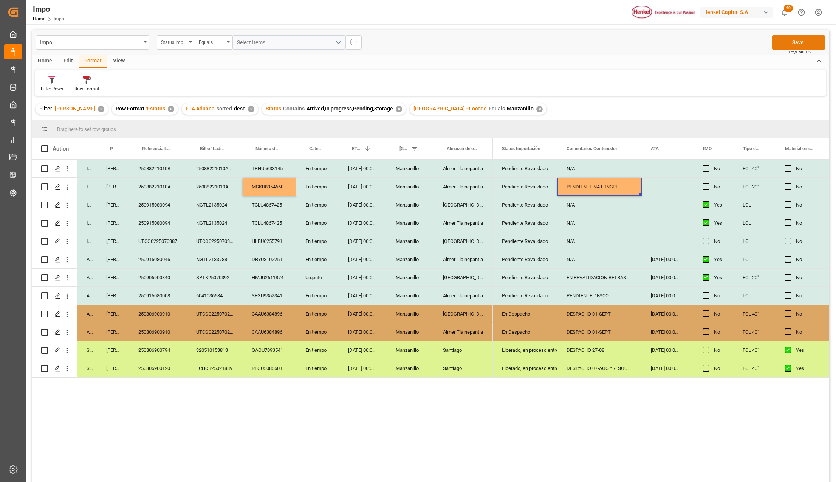
click at [792, 44] on button "Save" at bounding box center [798, 42] width 53 height 14
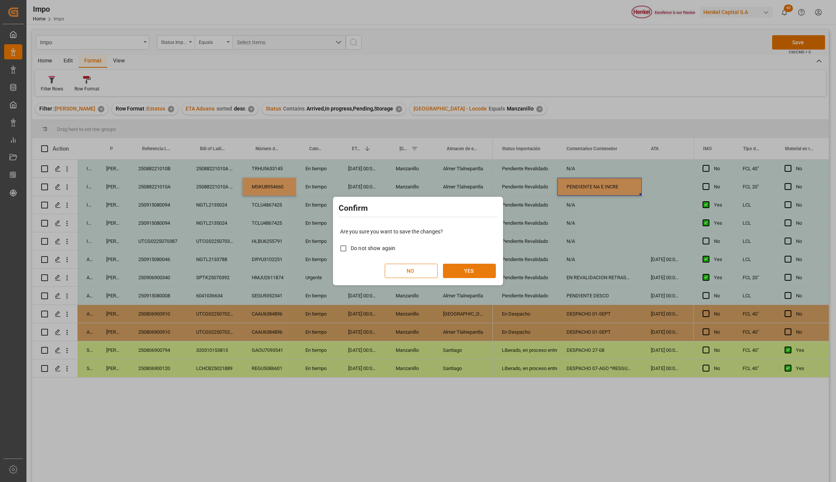
click at [471, 265] on button "YES" at bounding box center [469, 271] width 53 height 14
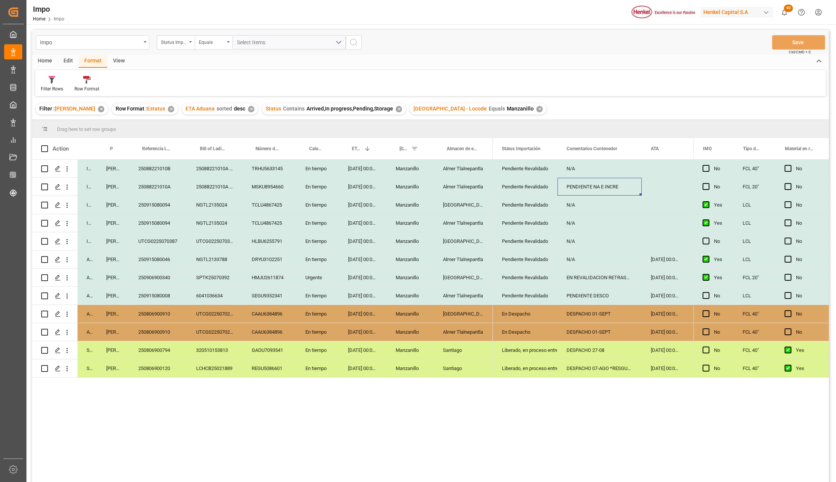
drag, startPoint x: 365, startPoint y: 203, endPoint x: 365, endPoint y: 219, distance: 16.3
click at [365, 203] on div "[DATE] 00:00:00" at bounding box center [363, 205] width 48 height 18
click at [363, 224] on div "[DATE] 00:00:00" at bounding box center [363, 223] width 48 height 18
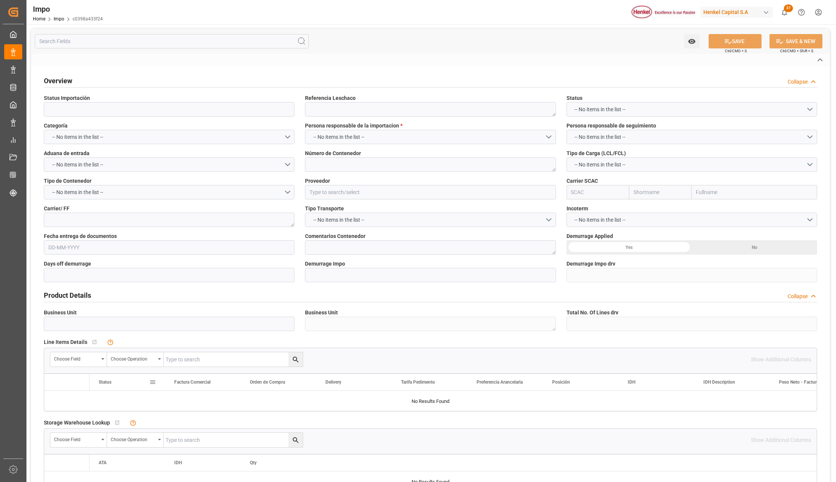
type input "En Previo"
type textarea "250806900612"
type textarea "SLSU8051957"
type input "HENKEL ARGENTINA SA"
type input "ZIMU"
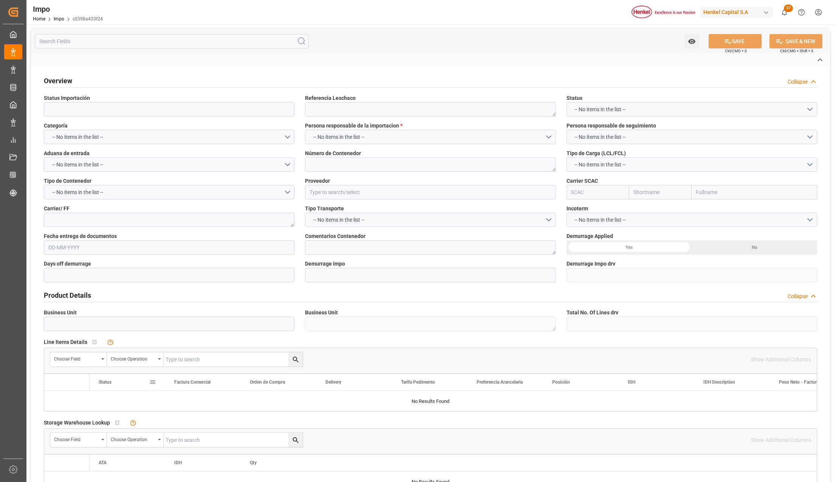
type textarea "LESCHACO"
type textarea "PREVIO 01-SEPT."
type input "AA"
type textarea "AA"
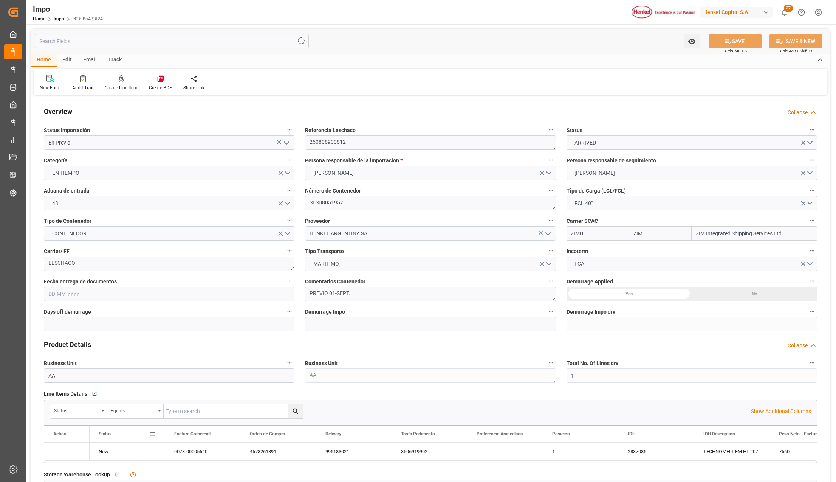
type input "ZIM"
type input "ZIM Integrated Shipping Services Ltd."
type input "1"
type input "28.8"
type input "15"
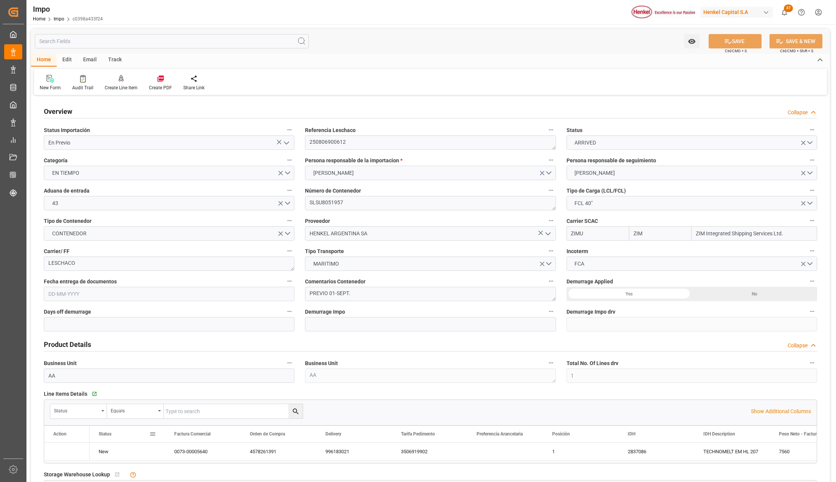
type input "[DATE]"
click at [283, 137] on button "open menu" at bounding box center [286, 143] width 11 height 12
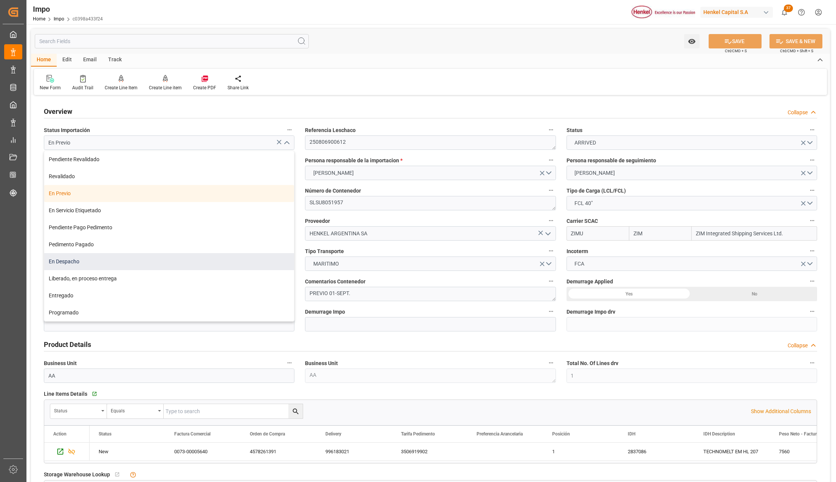
click at [84, 257] on div "En Despacho" at bounding box center [169, 261] width 250 height 17
type input "En Despacho"
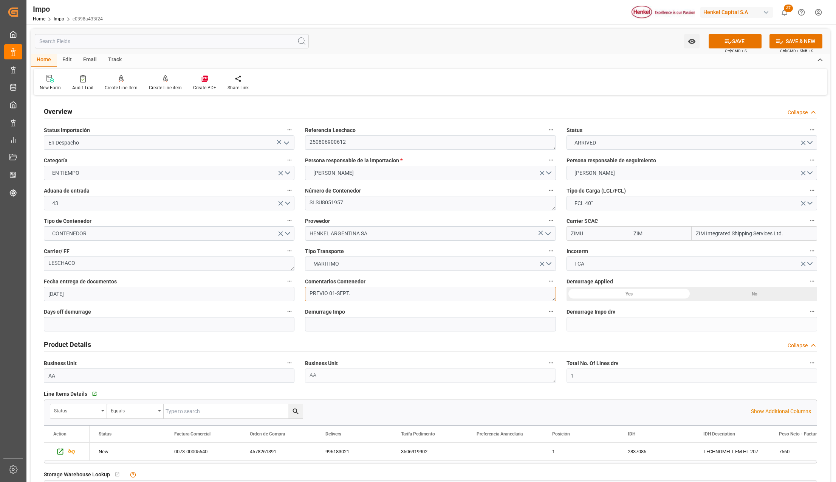
drag, startPoint x: 360, startPoint y: 298, endPoint x: 278, endPoint y: 292, distance: 81.9
type textarea "d"
type textarea "P"
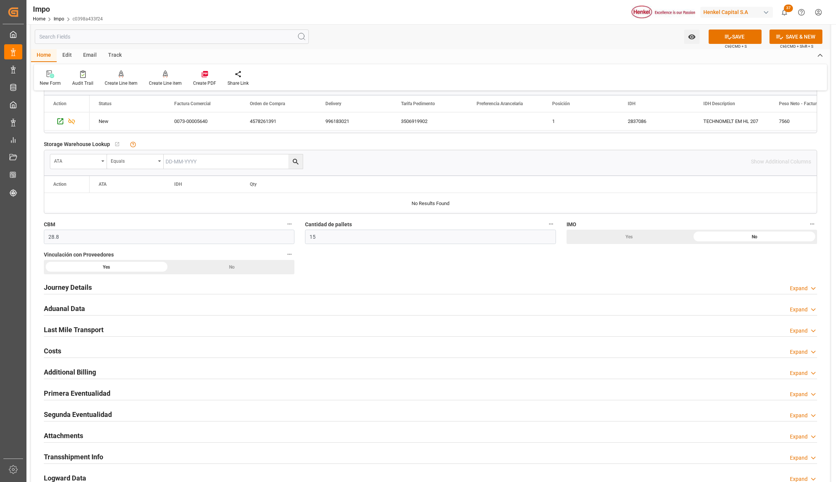
scroll to position [353, 0]
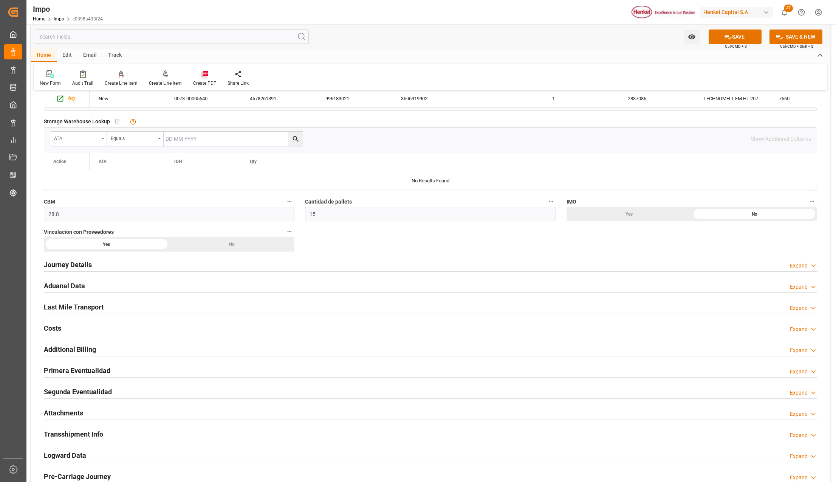
type textarea "DESPACHO 02-SEPT"
click at [60, 367] on h2 "Primera Eventualidad" at bounding box center [77, 370] width 67 height 10
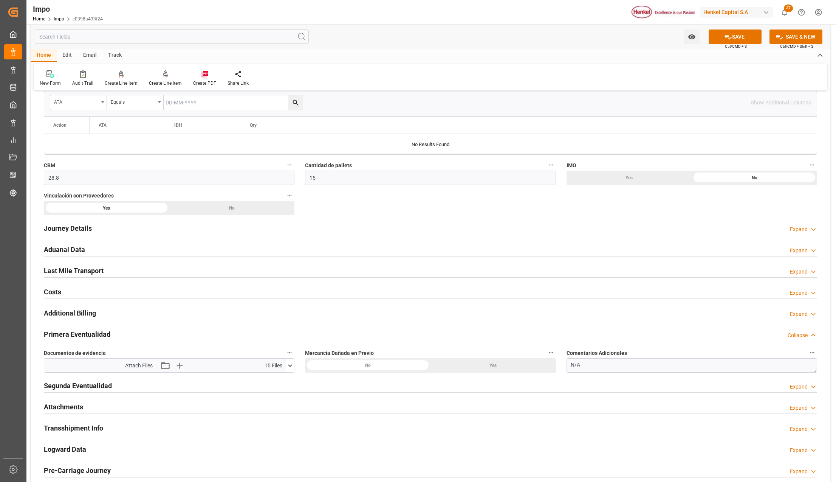
scroll to position [504, 0]
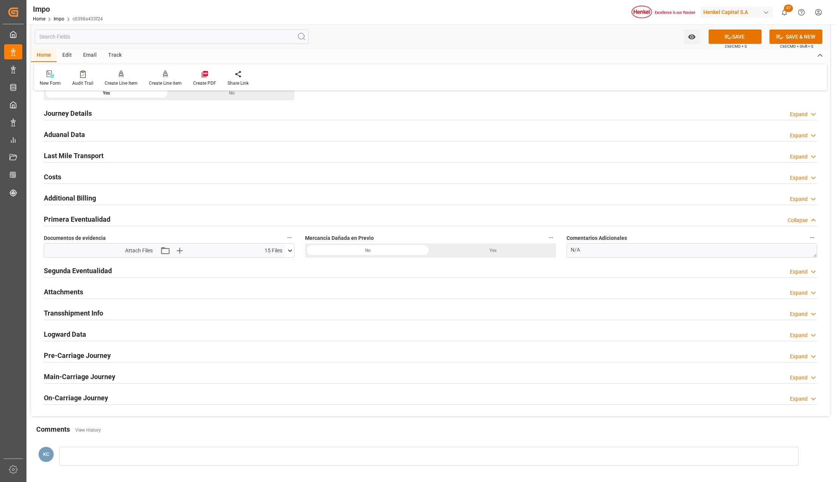
click at [61, 293] on h2 "Attachments" at bounding box center [63, 292] width 39 height 10
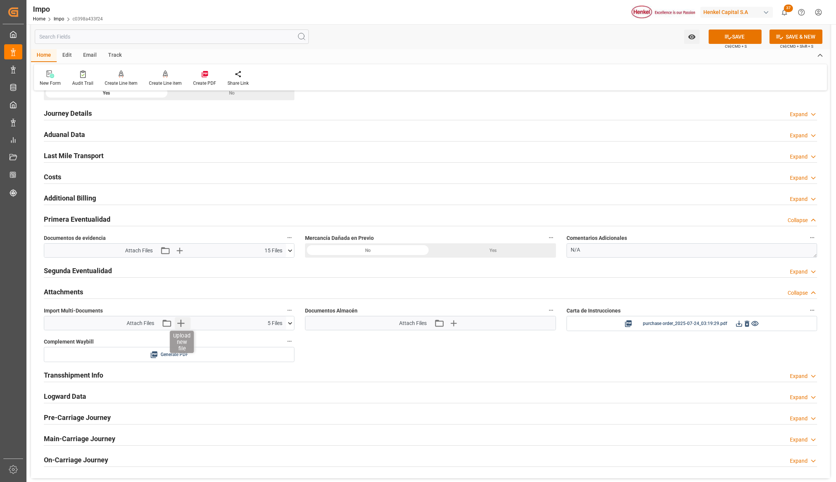
click at [178, 323] on icon "button" at bounding box center [181, 323] width 12 height 12
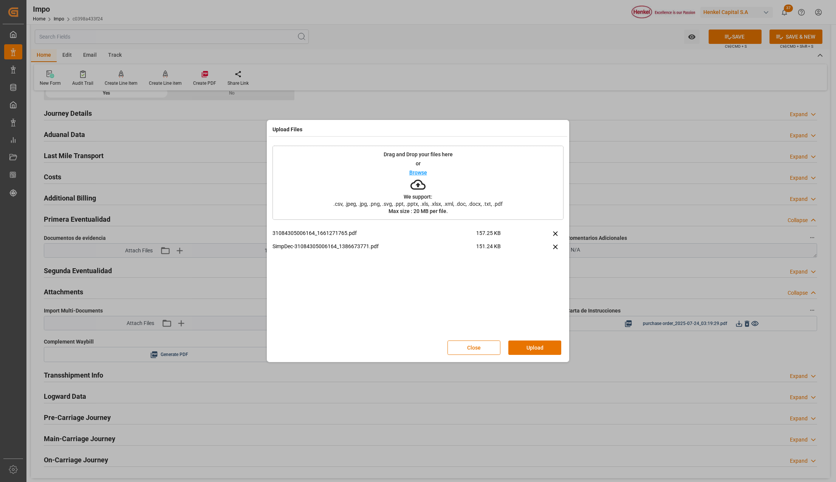
click at [544, 336] on div "Close Upload" at bounding box center [418, 347] width 291 height 25
click at [537, 343] on button "Upload" at bounding box center [535, 347] width 53 height 14
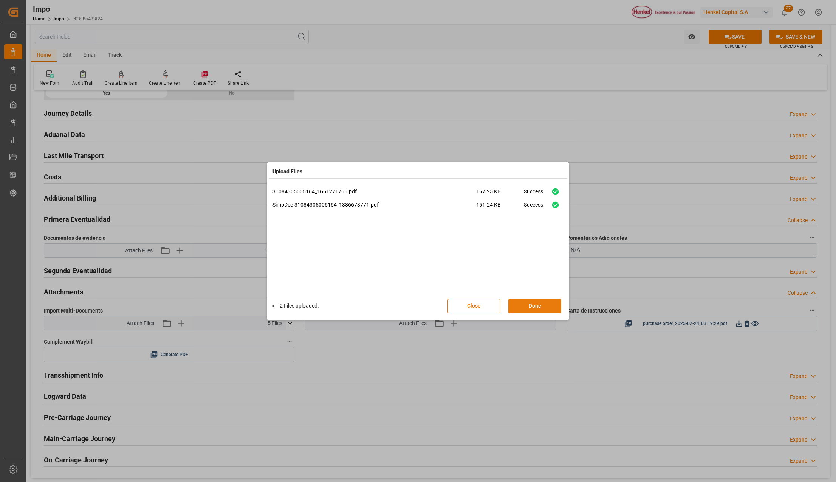
click at [547, 303] on button "Done" at bounding box center [535, 306] width 53 height 14
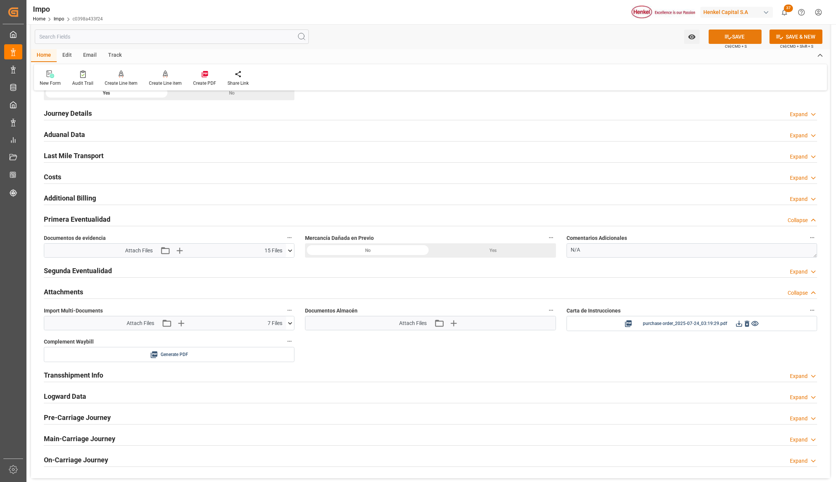
click at [739, 37] on button "SAVE" at bounding box center [735, 36] width 53 height 14
click at [535, 40] on div "Watch Option SAVE Ctrl/CMD + S SAVE & NEW Ctrl/CMD + Shift + S" at bounding box center [430, 36] width 799 height 25
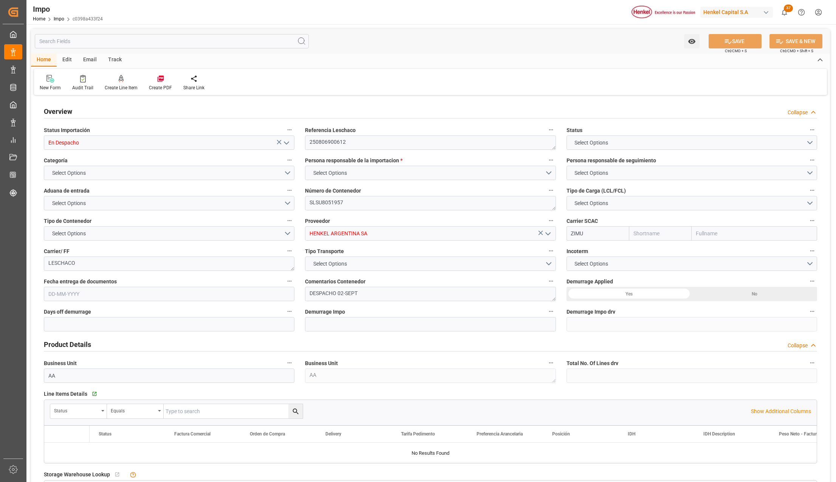
type input "ZIM"
type input "ZIM Integrated Shipping Services Ltd."
type input "1"
type input "28.8"
type input "15"
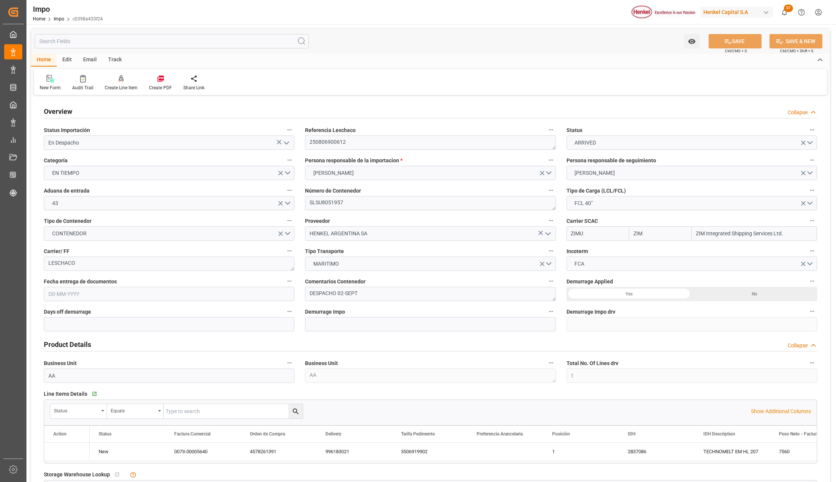
type input "[DATE]"
click at [342, 146] on textarea "250806900612" at bounding box center [430, 142] width 251 height 14
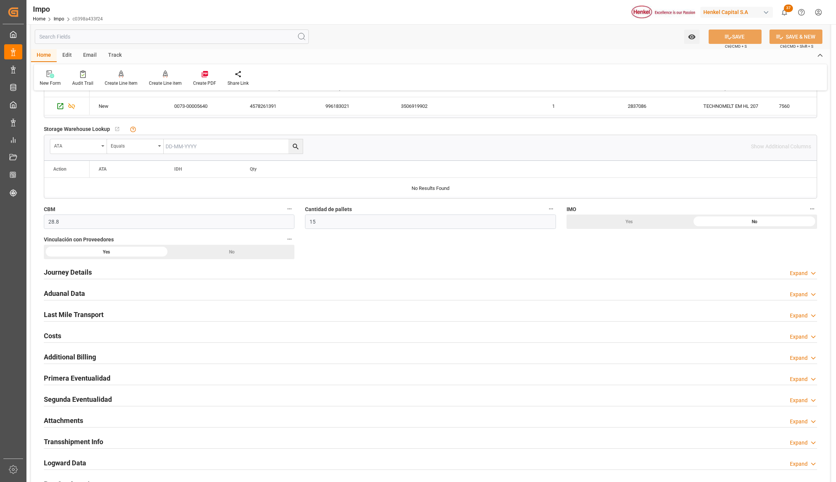
scroll to position [403, 0]
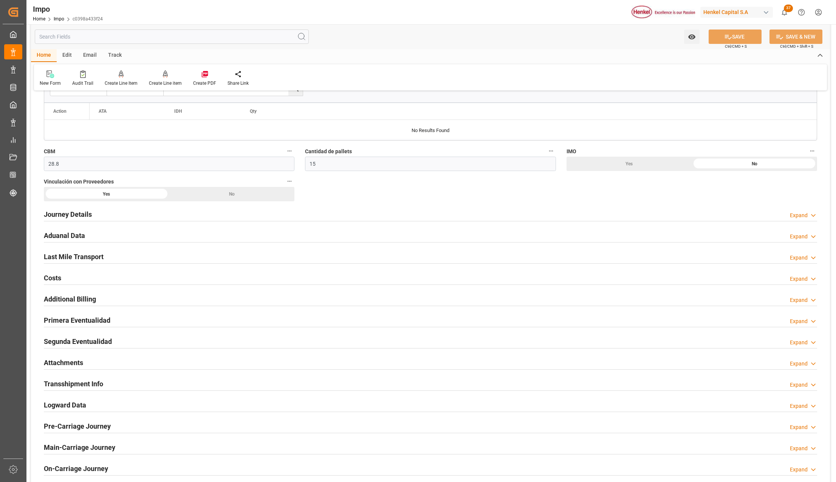
click at [67, 362] on h2 "Attachments" at bounding box center [63, 362] width 39 height 10
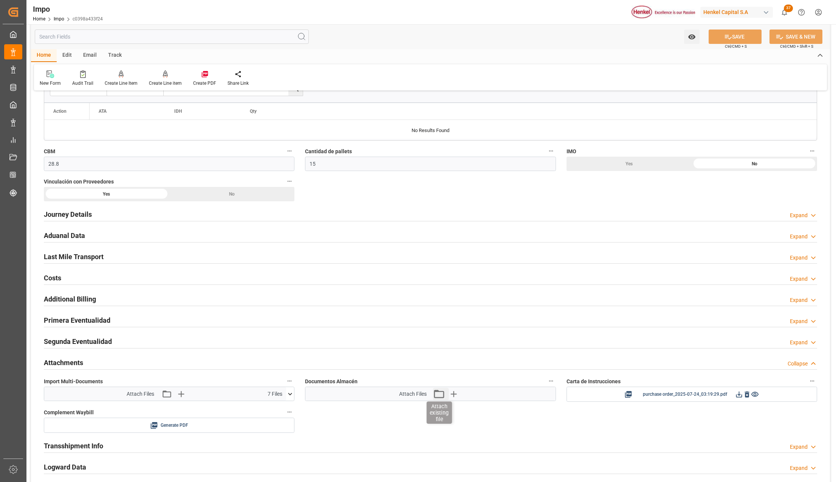
click at [436, 396] on icon "button" at bounding box center [439, 394] width 12 height 12
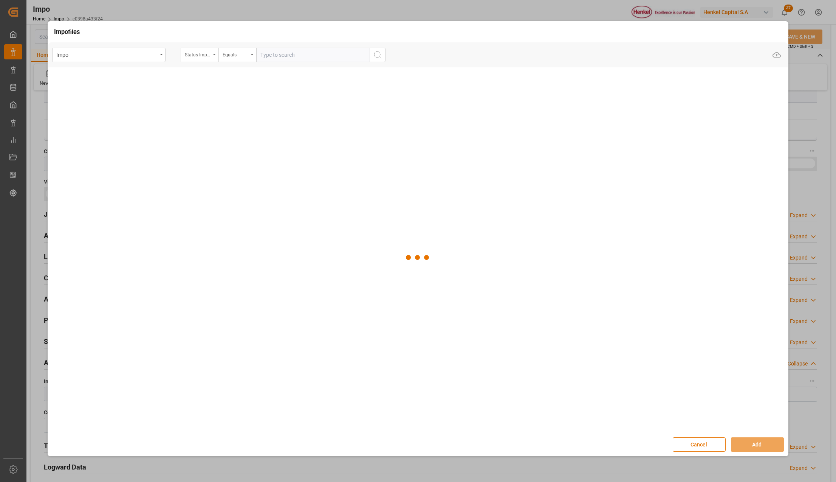
click at [215, 55] on icon "open menu" at bounding box center [214, 55] width 3 height 2
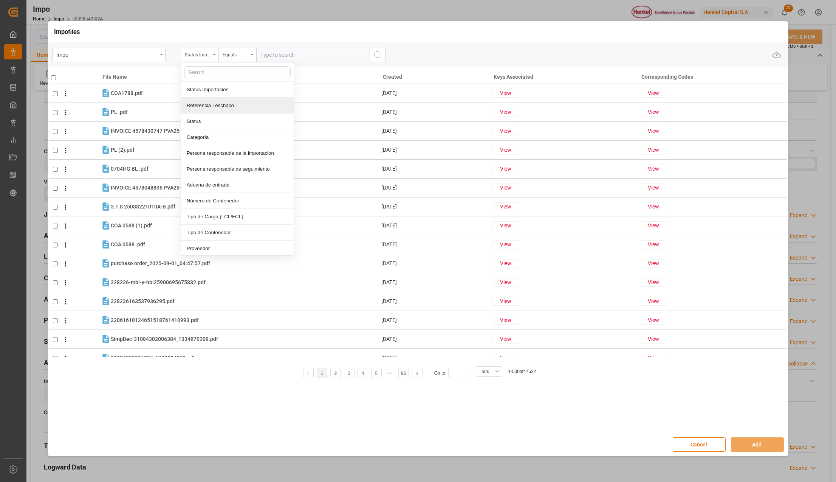
click at [203, 102] on div "Referencia Leschaco" at bounding box center [237, 106] width 113 height 16
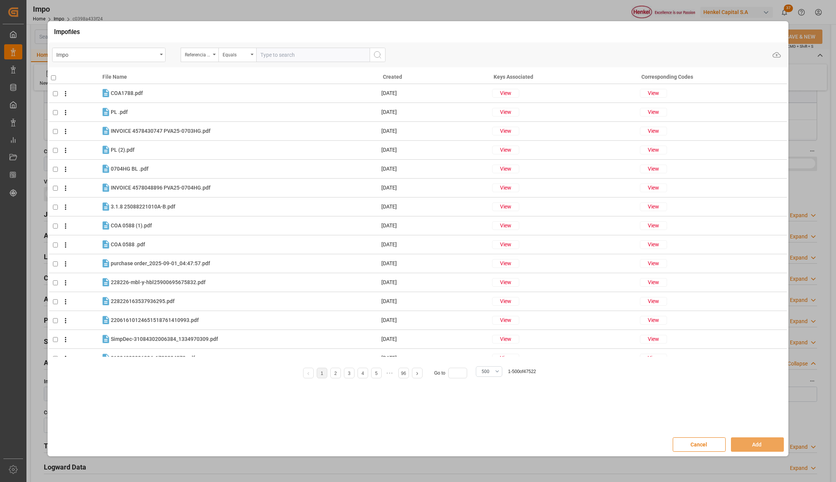
click at [274, 53] on input "text" at bounding box center [312, 55] width 113 height 14
paste input "250806900612"
type input "250806900612"
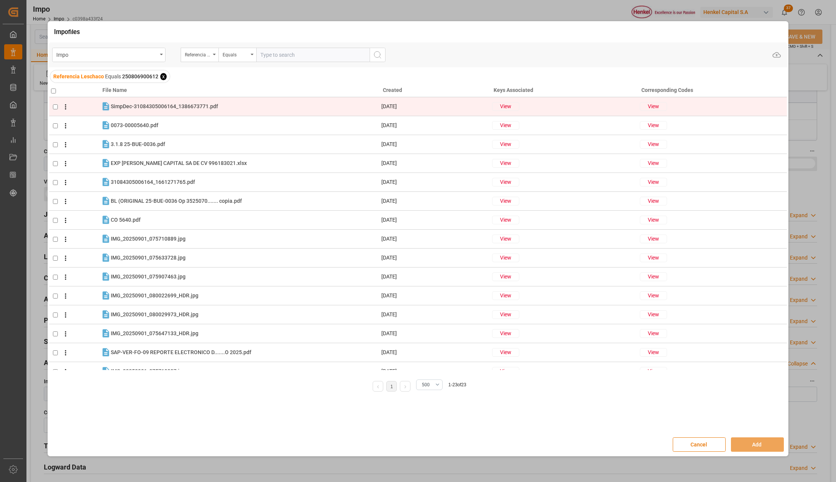
click at [53, 108] on input "checkbox" at bounding box center [55, 106] width 5 height 5
checkbox input "true"
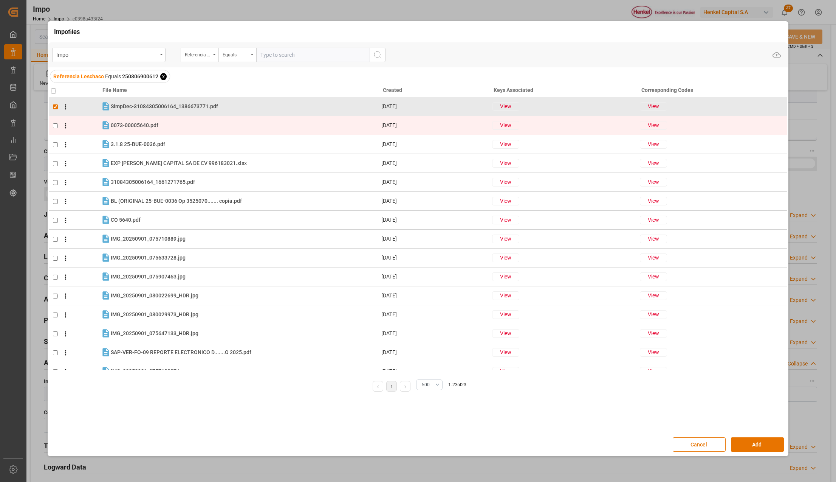
click at [56, 126] on input "checkbox" at bounding box center [55, 125] width 5 height 5
checkbox input "true"
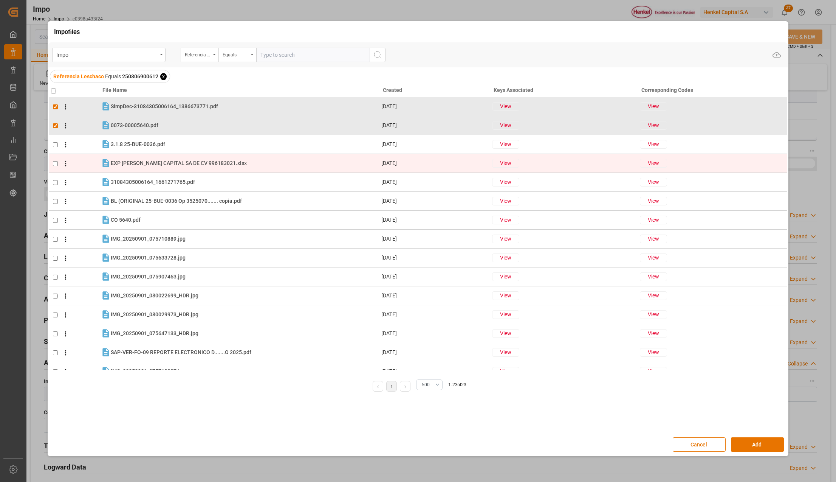
click at [56, 161] on input "checkbox" at bounding box center [55, 163] width 5 height 5
checkbox input "true"
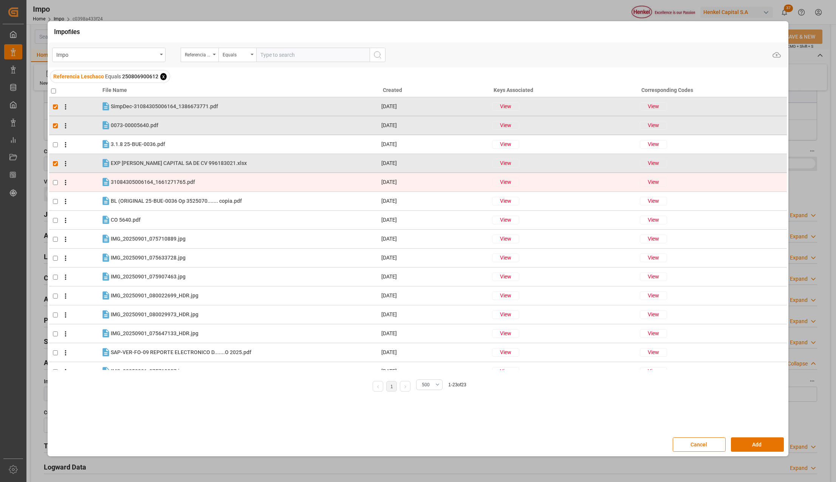
click at [54, 179] on td at bounding box center [75, 182] width 52 height 19
checkbox input "true"
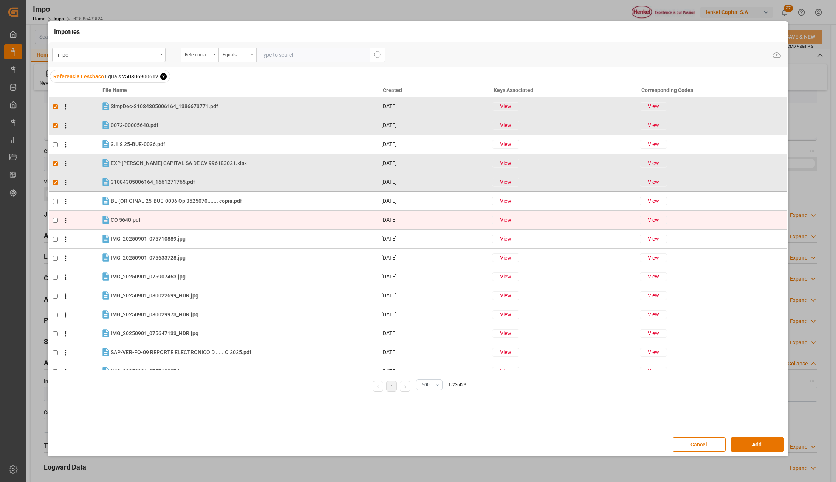
click at [54, 215] on td at bounding box center [75, 220] width 52 height 19
checkbox input "true"
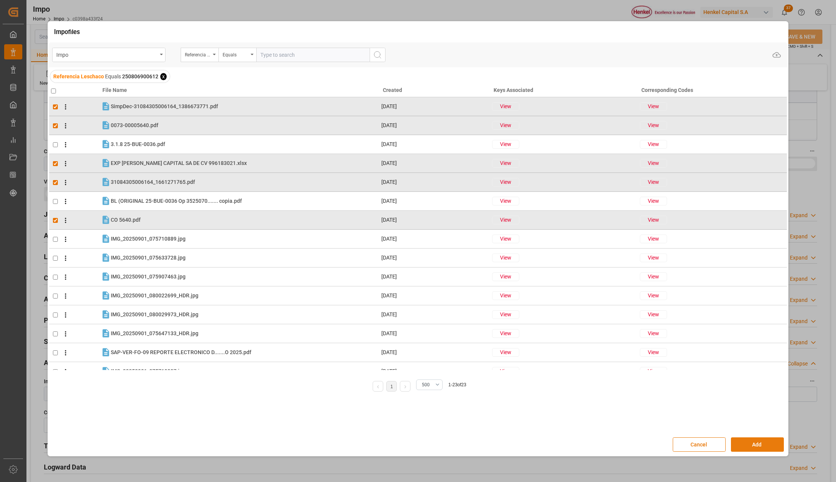
click at [767, 441] on button "Add" at bounding box center [757, 444] width 53 height 14
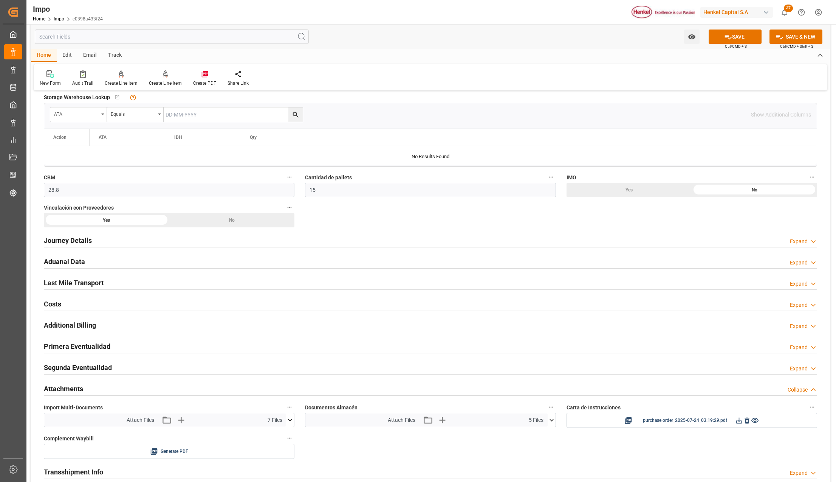
scroll to position [353, 0]
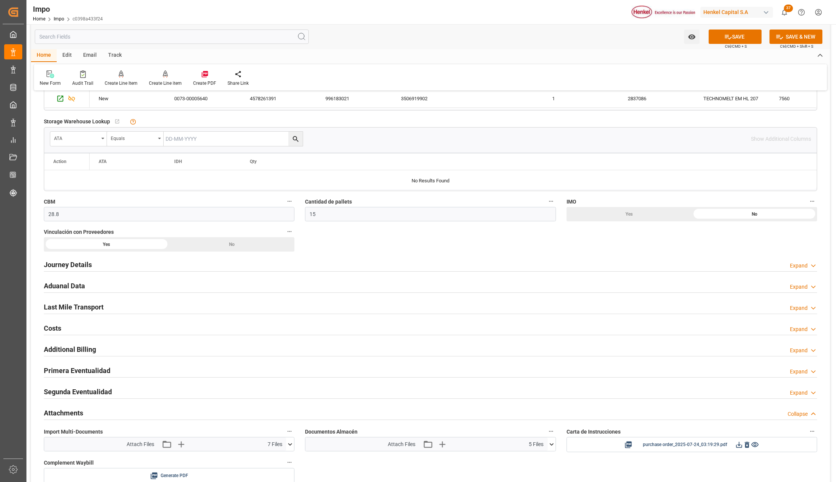
click at [59, 286] on h2 "Aduanal Data" at bounding box center [64, 286] width 41 height 10
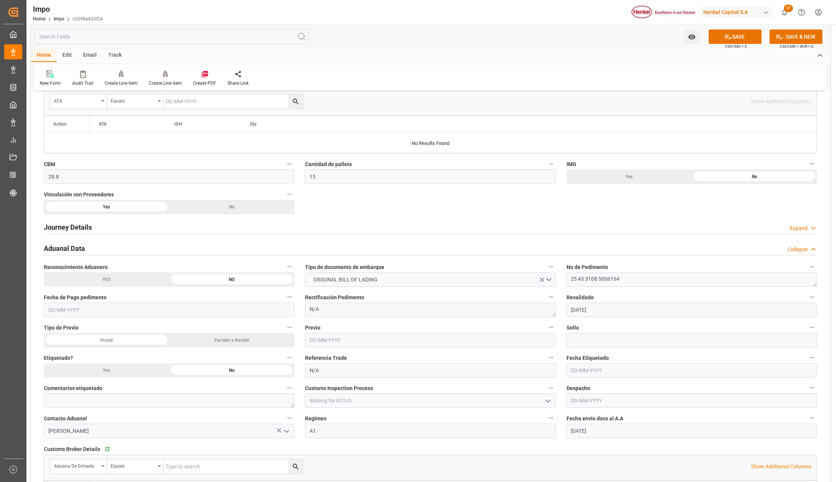
scroll to position [454, 0]
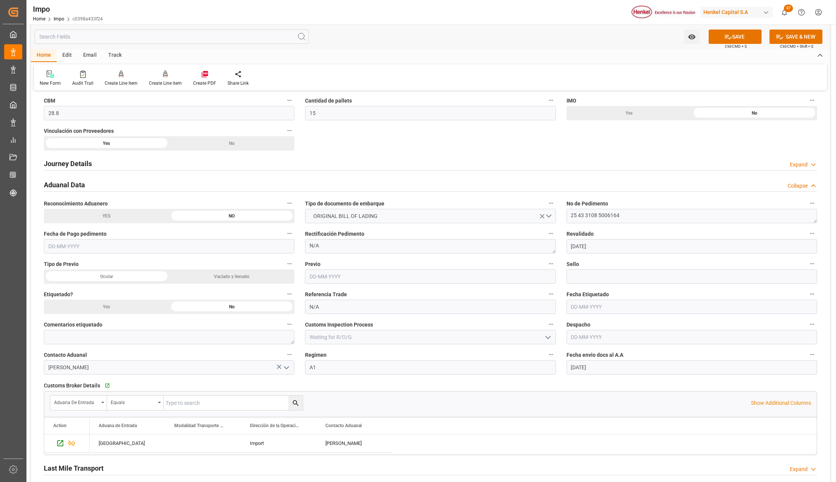
click at [153, 252] on input "text" at bounding box center [169, 246] width 251 height 14
type input "[DATE]"
click at [591, 312] on input "text" at bounding box center [692, 306] width 251 height 14
click at [563, 318] on div "Despacho" at bounding box center [691, 331] width 261 height 30
click at [575, 335] on input "text" at bounding box center [692, 337] width 251 height 14
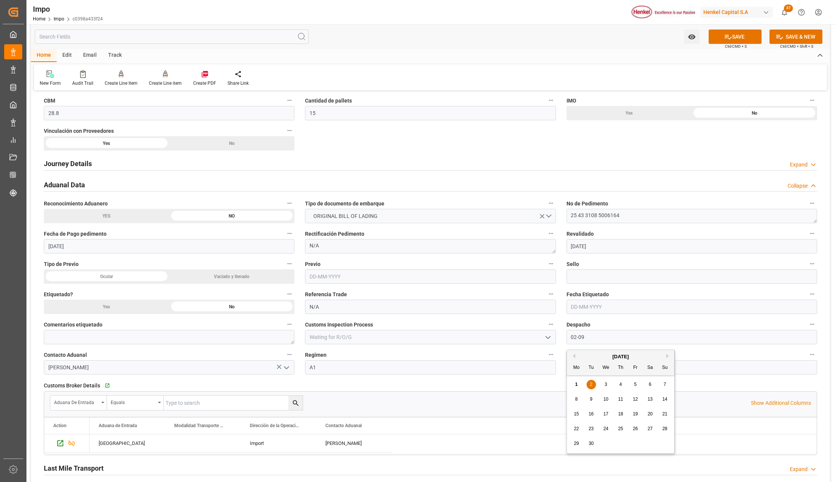
type input "[DATE]"
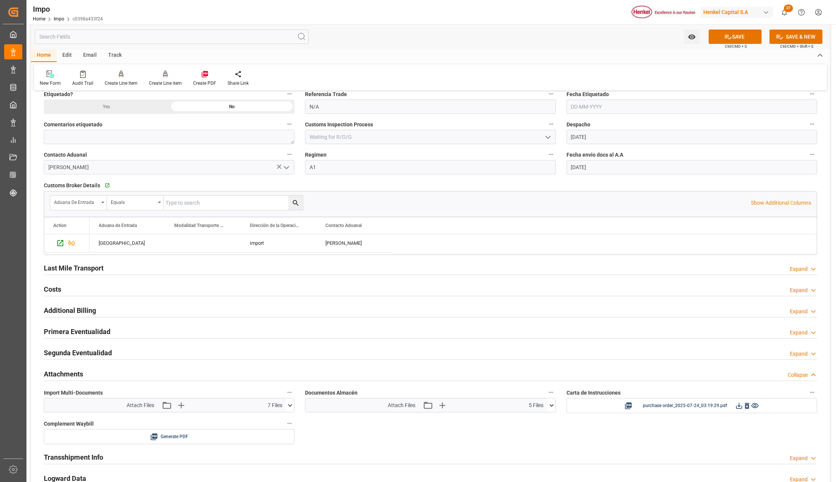
scroll to position [655, 0]
click at [64, 268] on h2 "Last Mile Transport" at bounding box center [74, 266] width 60 height 10
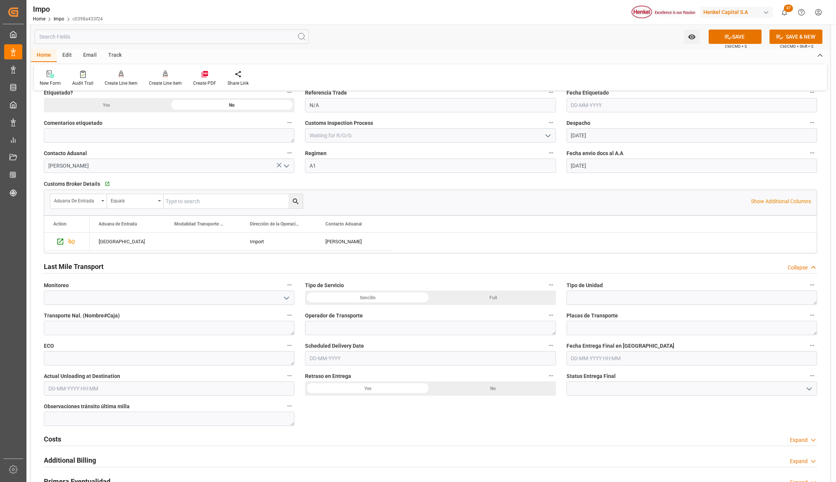
click at [321, 363] on input "text" at bounding box center [430, 358] width 251 height 14
type input "[DATE]"
click at [724, 39] on icon at bounding box center [728, 37] width 8 height 8
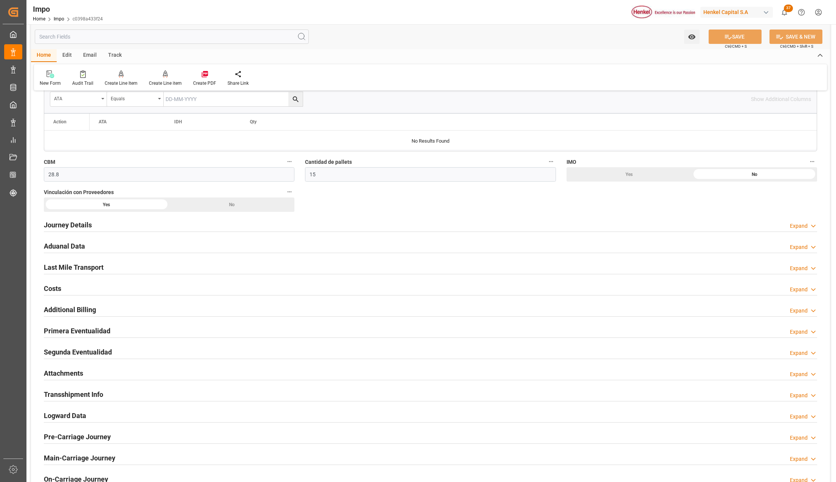
scroll to position [392, 0]
